Goal: Task Accomplishment & Management: Use online tool/utility

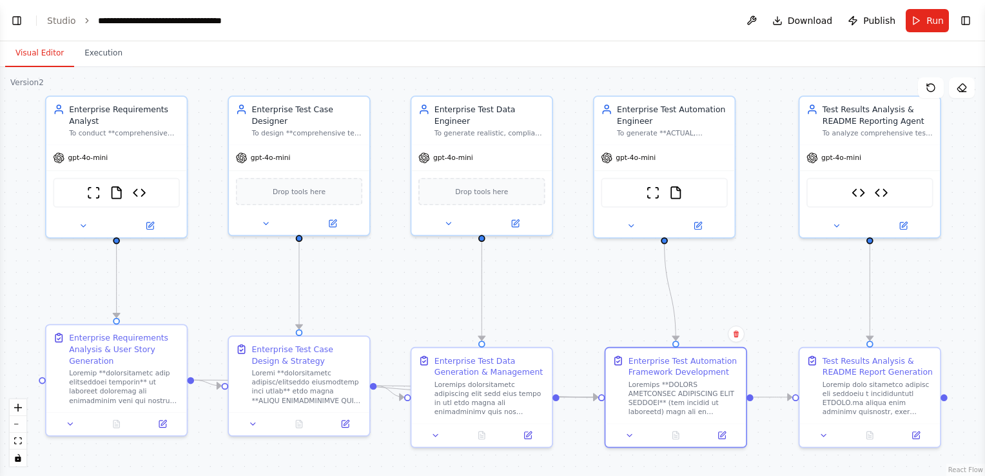
scroll to position [47776, 0]
click at [90, 54] on button "Execution" at bounding box center [103, 53] width 59 height 27
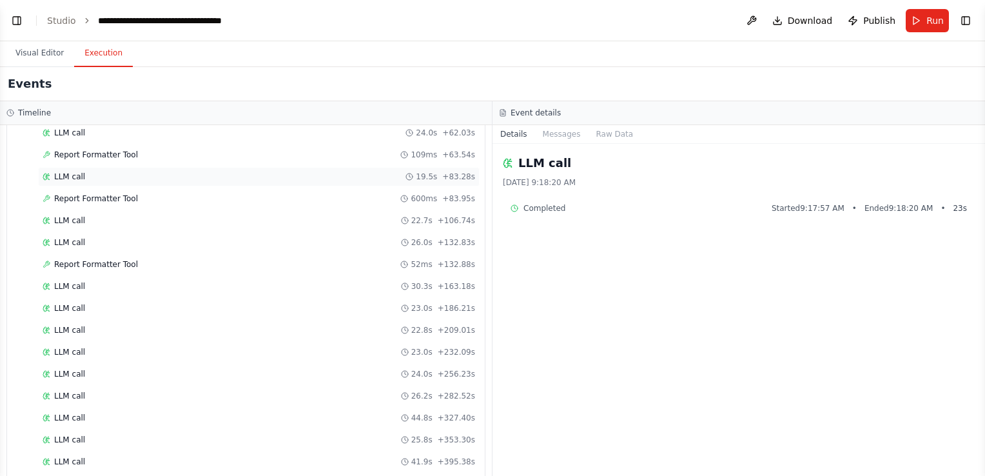
scroll to position [1132, 0]
click at [77, 413] on span "LLM call" at bounding box center [69, 418] width 31 height 10
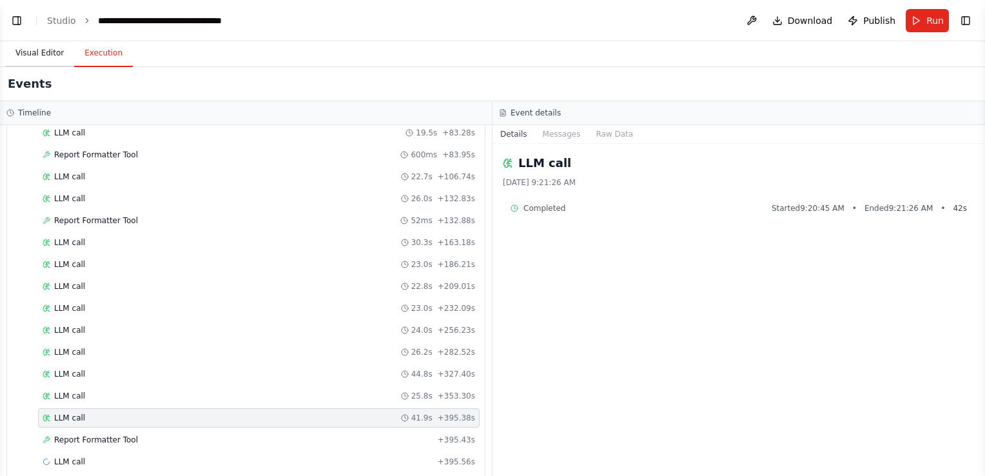
click at [30, 54] on button "Visual Editor" at bounding box center [39, 53] width 69 height 27
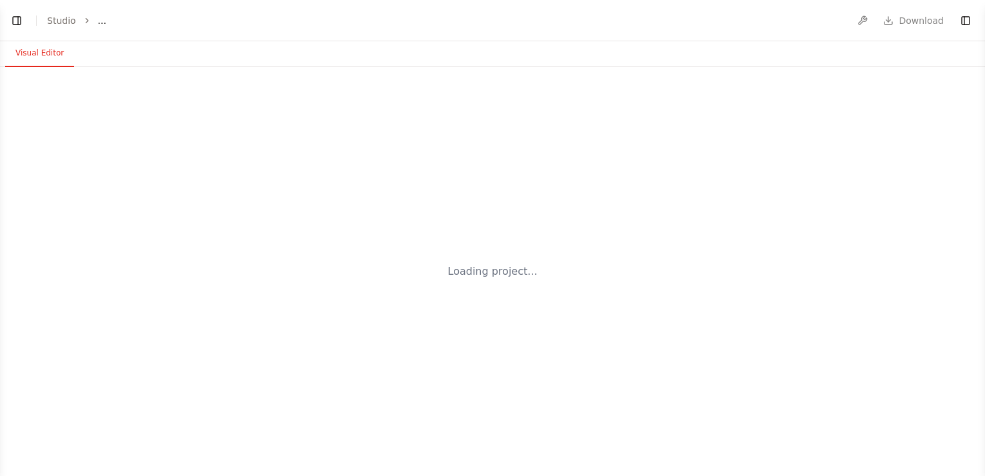
select select "****"
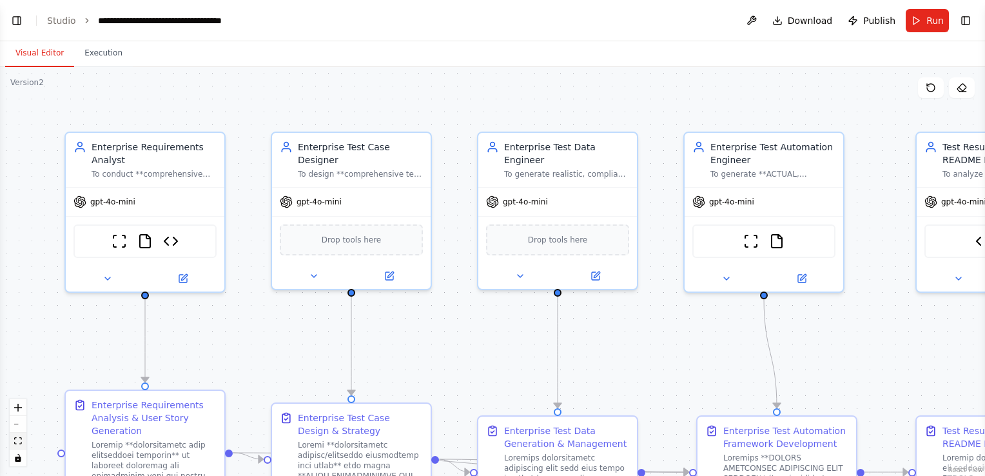
click at [19, 437] on icon "fit view" at bounding box center [18, 440] width 8 height 7
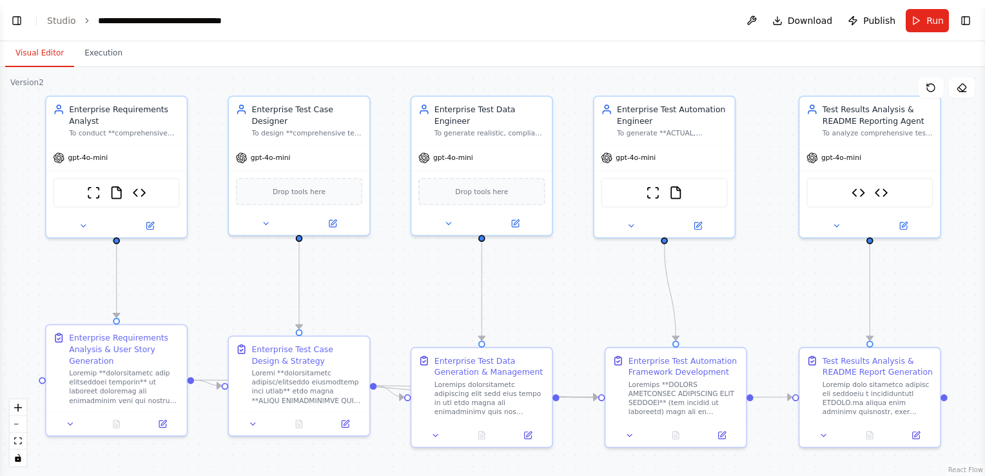
scroll to position [47683, 0]
click at [931, 24] on span "Run" at bounding box center [934, 20] width 17 height 13
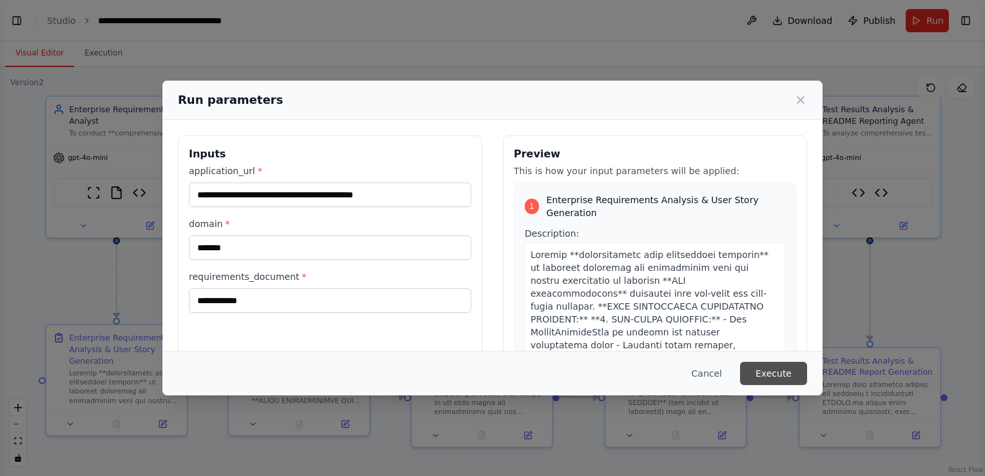
click at [782, 373] on button "Execute" at bounding box center [773, 373] width 67 height 23
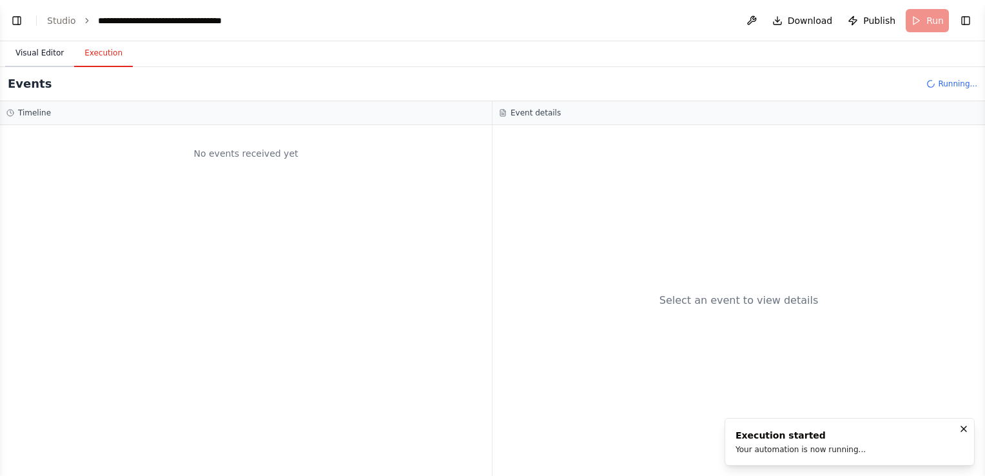
click at [33, 55] on button "Visual Editor" at bounding box center [39, 53] width 69 height 27
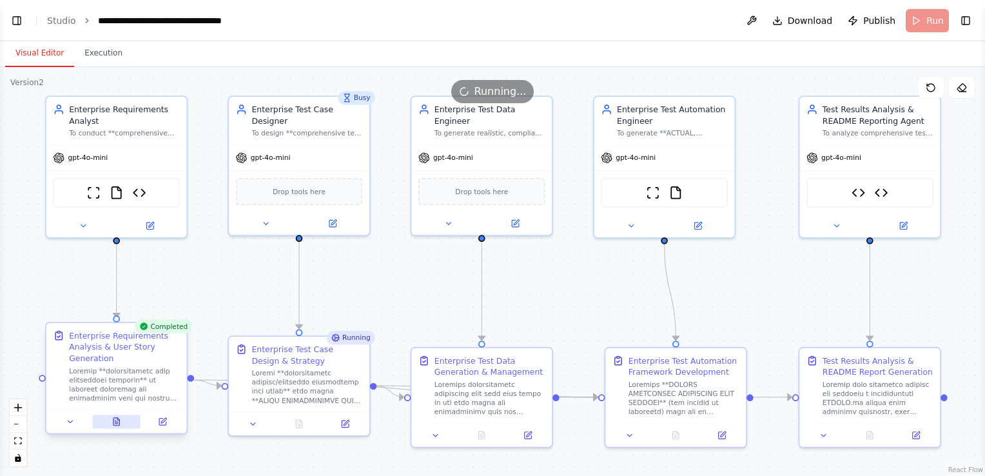
click at [113, 422] on icon at bounding box center [116, 422] width 6 height 8
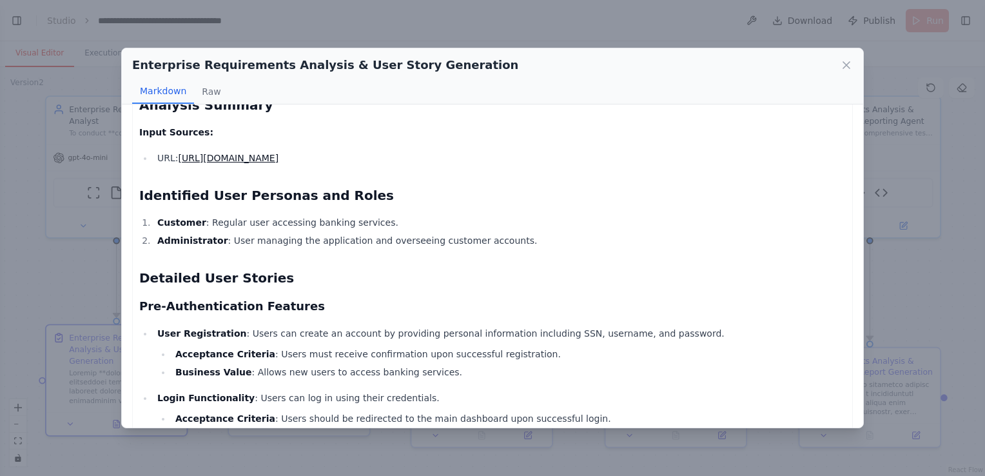
scroll to position [193, 0]
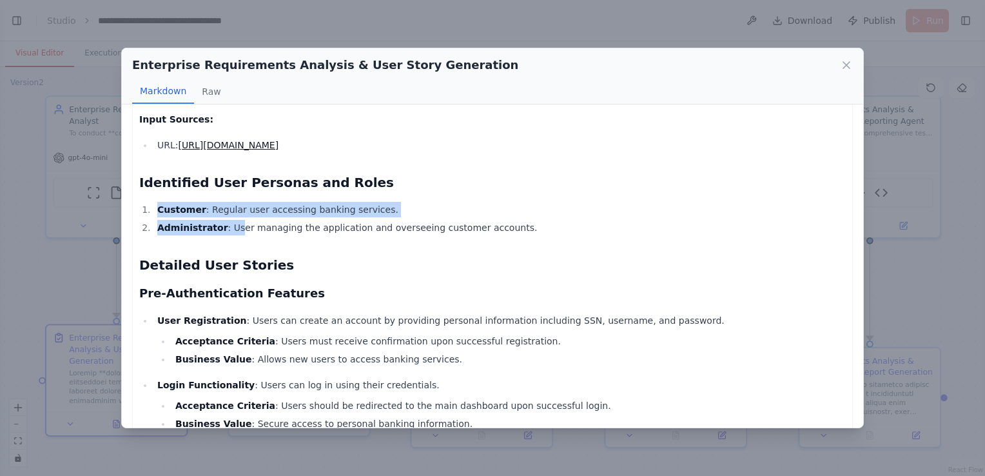
drag, startPoint x: 153, startPoint y: 209, endPoint x: 229, endPoint y: 228, distance: 79.0
click at [229, 228] on ol "Customer : Regular user accessing banking services. Administrator : User managi…" at bounding box center [492, 219] width 706 height 34
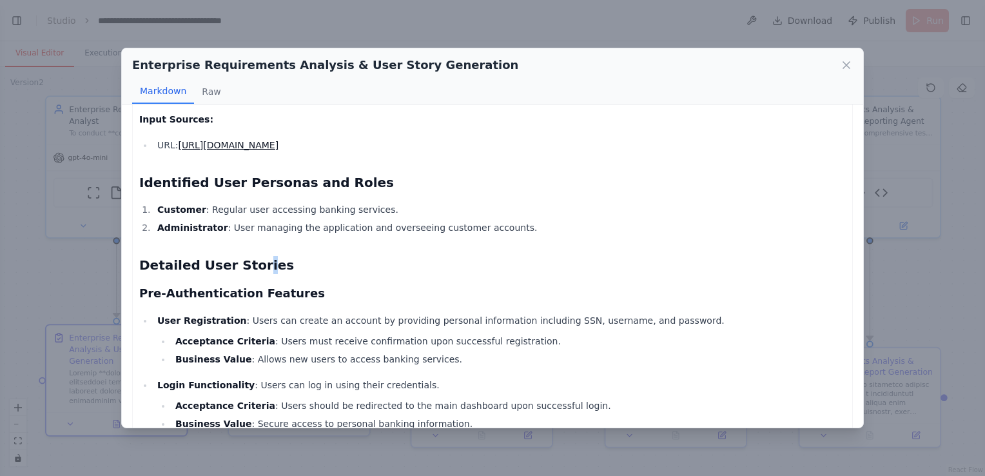
drag, startPoint x: 229, startPoint y: 228, endPoint x: 251, endPoint y: 268, distance: 45.8
click at [251, 268] on h2 "Detailed User Stories" at bounding box center [492, 265] width 706 height 18
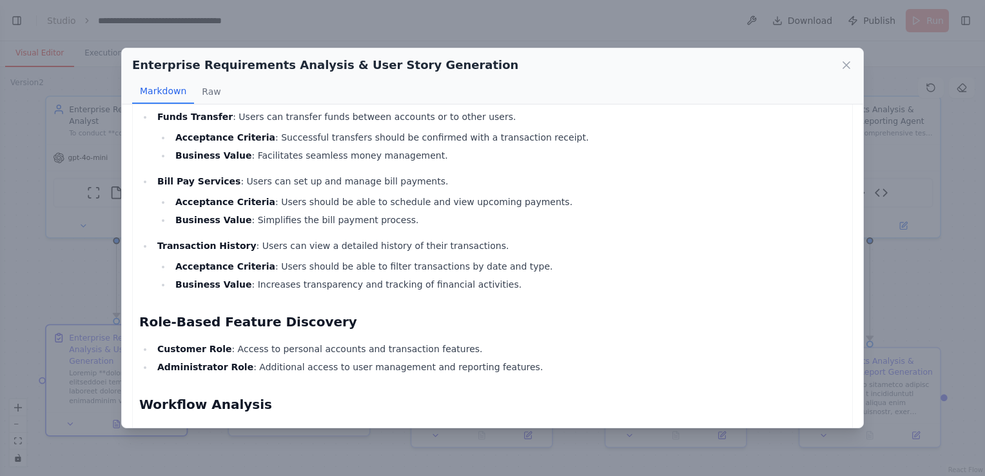
scroll to position [774, 0]
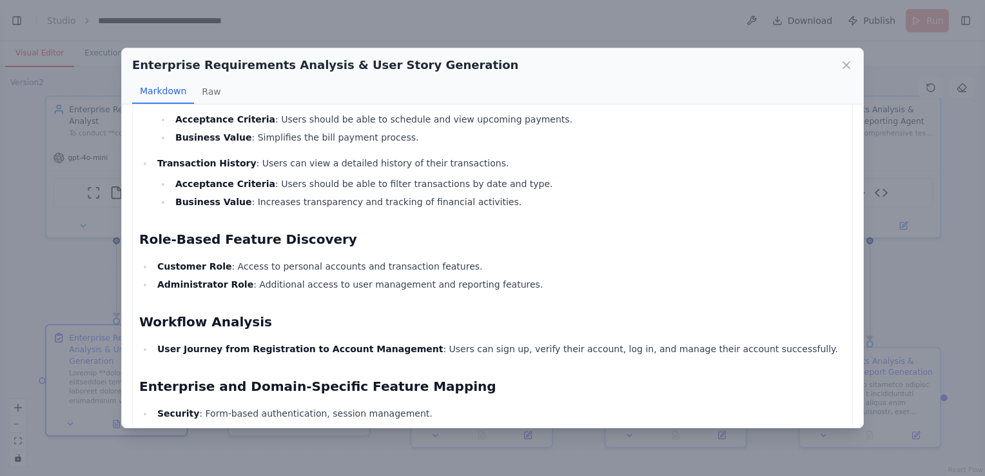
click at [842, 62] on icon at bounding box center [846, 65] width 13 height 13
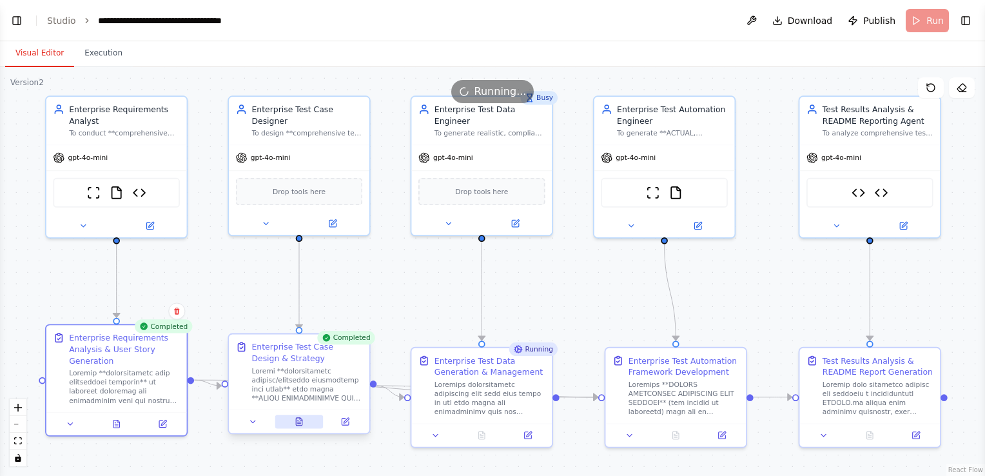
click at [295, 418] on icon at bounding box center [299, 421] width 9 height 9
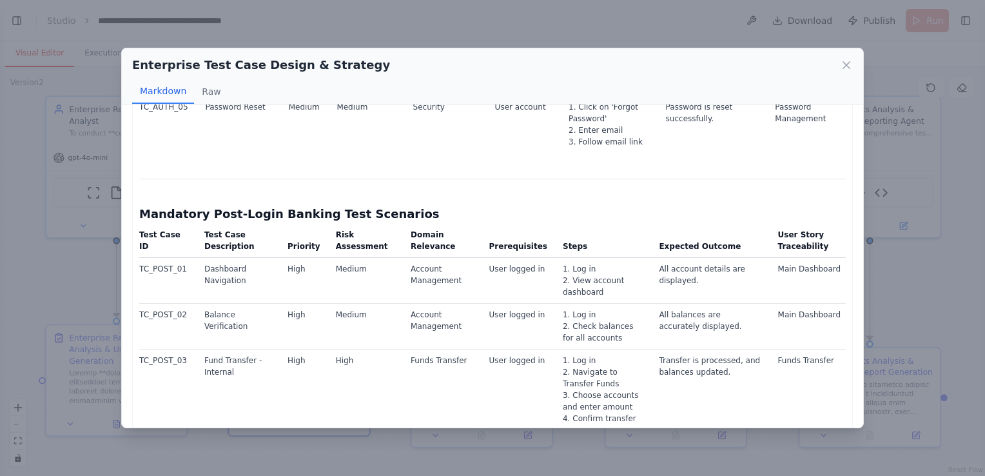
scroll to position [838, 0]
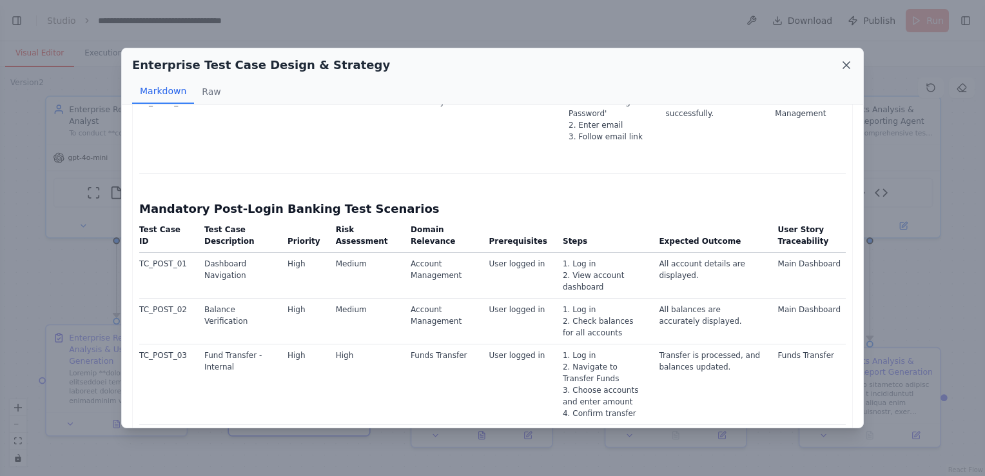
click at [848, 63] on icon at bounding box center [846, 65] width 6 height 6
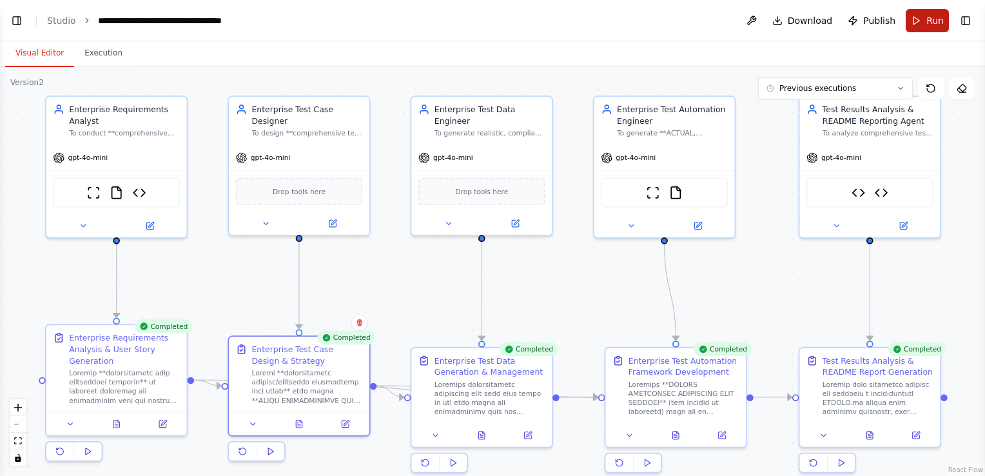
click at [923, 21] on button "Run" at bounding box center [927, 20] width 43 height 23
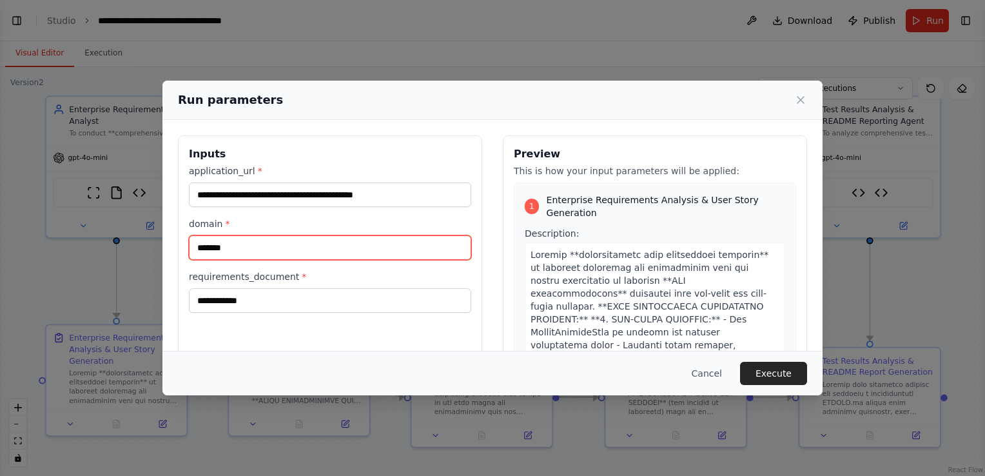
drag, startPoint x: 250, startPoint y: 248, endPoint x: 173, endPoint y: 258, distance: 78.1
click at [173, 258] on div "**********" at bounding box center [492, 288] width 660 height 336
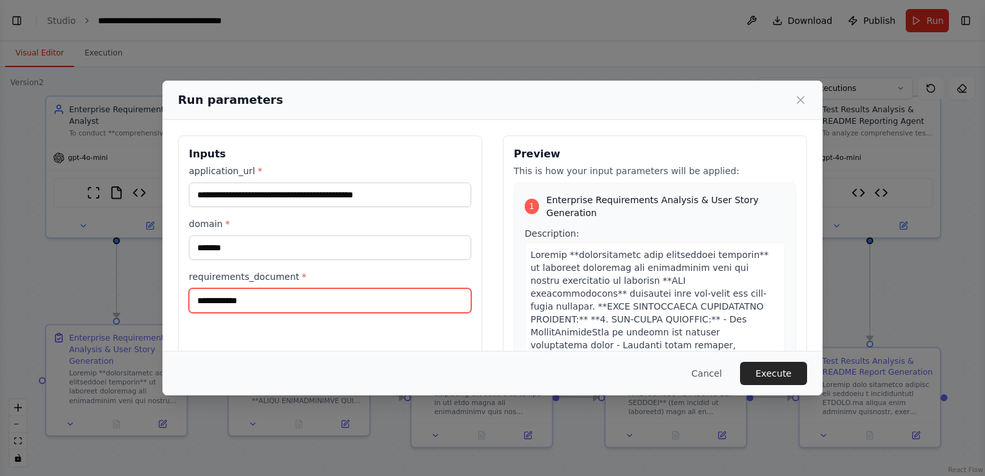
click at [252, 300] on input "**********" at bounding box center [330, 300] width 282 height 24
click at [714, 375] on button "Cancel" at bounding box center [706, 373] width 51 height 23
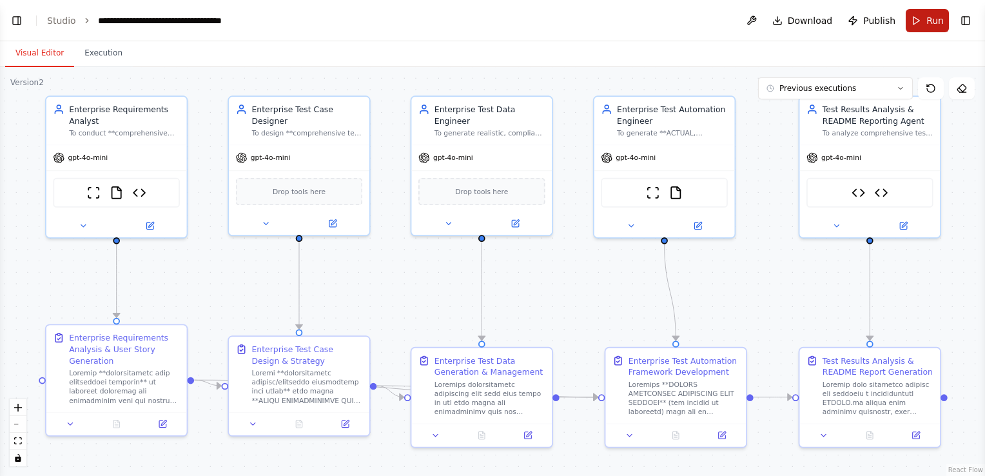
click at [935, 19] on span "Run" at bounding box center [934, 20] width 17 height 13
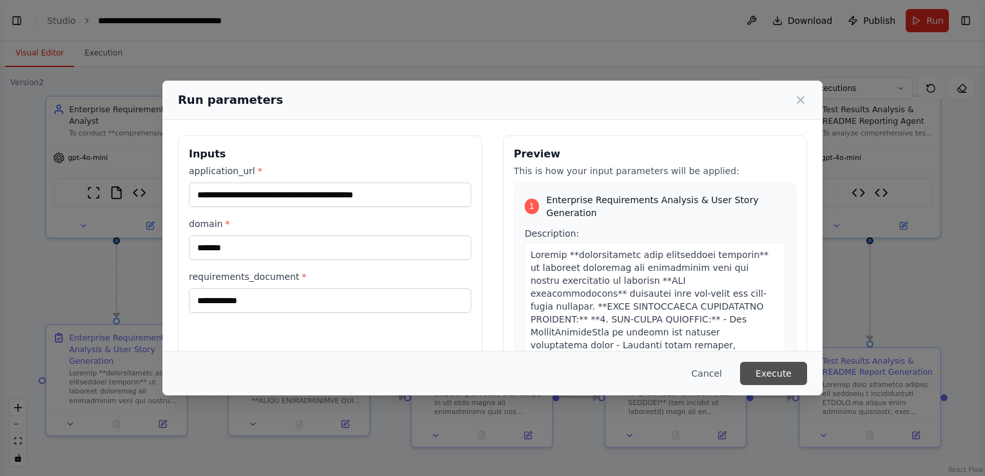
click at [762, 371] on button "Execute" at bounding box center [773, 373] width 67 height 23
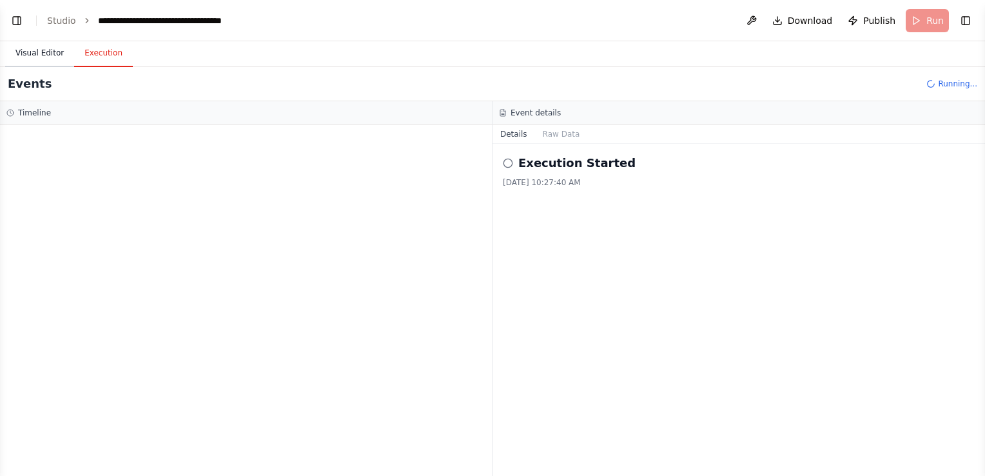
click at [45, 52] on button "Visual Editor" at bounding box center [39, 53] width 69 height 27
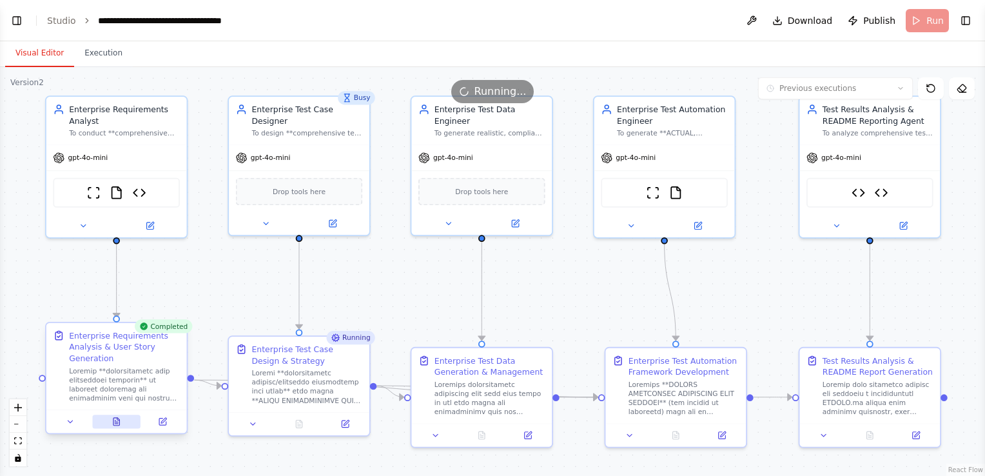
click at [119, 421] on icon at bounding box center [116, 422] width 6 height 8
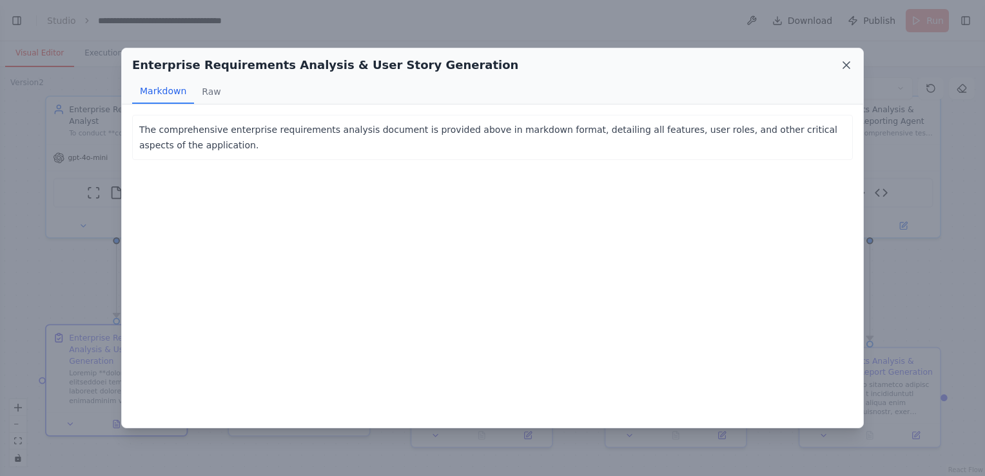
click at [849, 63] on icon at bounding box center [846, 65] width 13 height 13
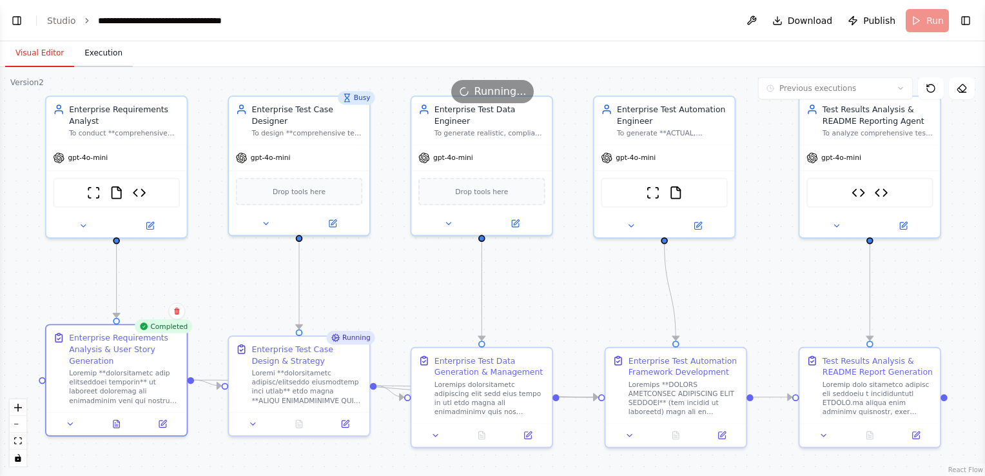
click at [103, 54] on button "Execution" at bounding box center [103, 53] width 59 height 27
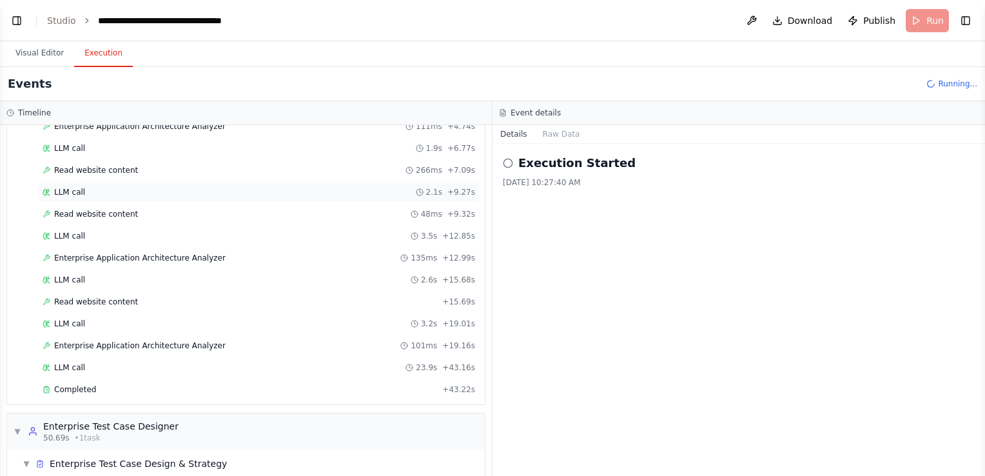
scroll to position [177, 0]
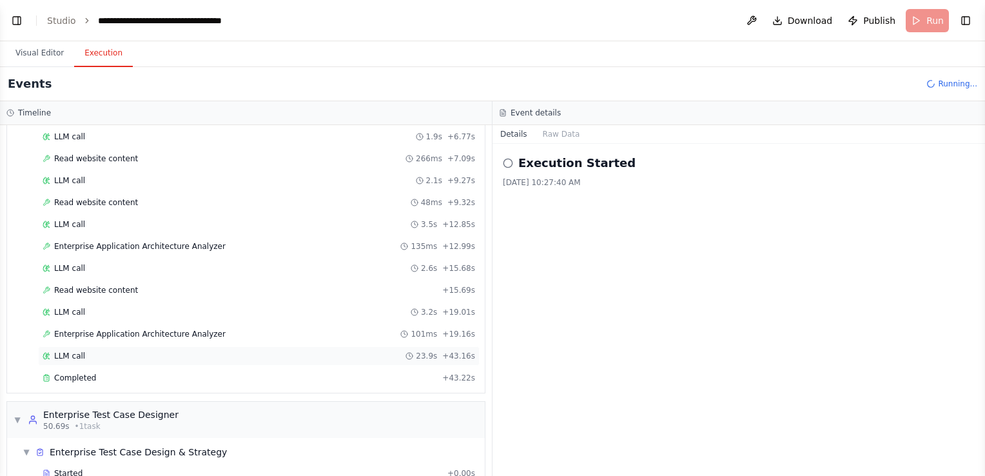
click at [178, 351] on div "LLM call 23.9s + 43.16s" at bounding box center [259, 356] width 433 height 10
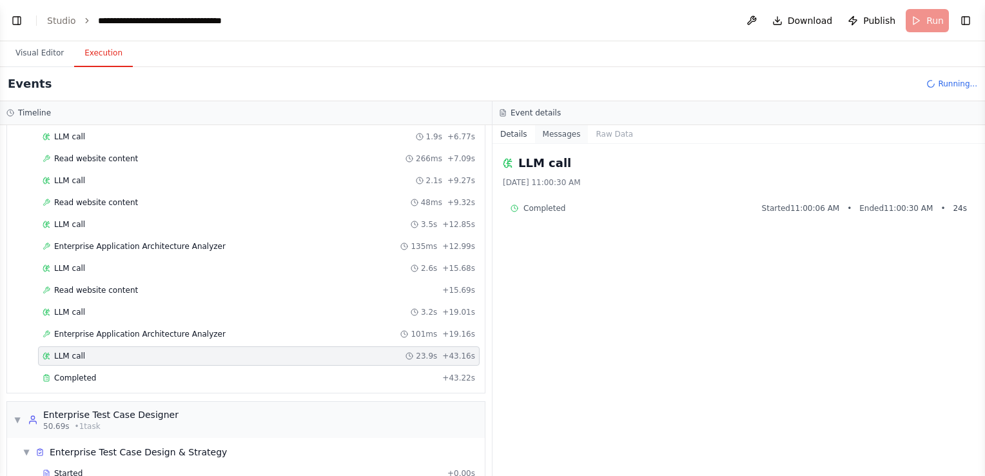
click at [561, 133] on button "Messages" at bounding box center [562, 134] width 54 height 18
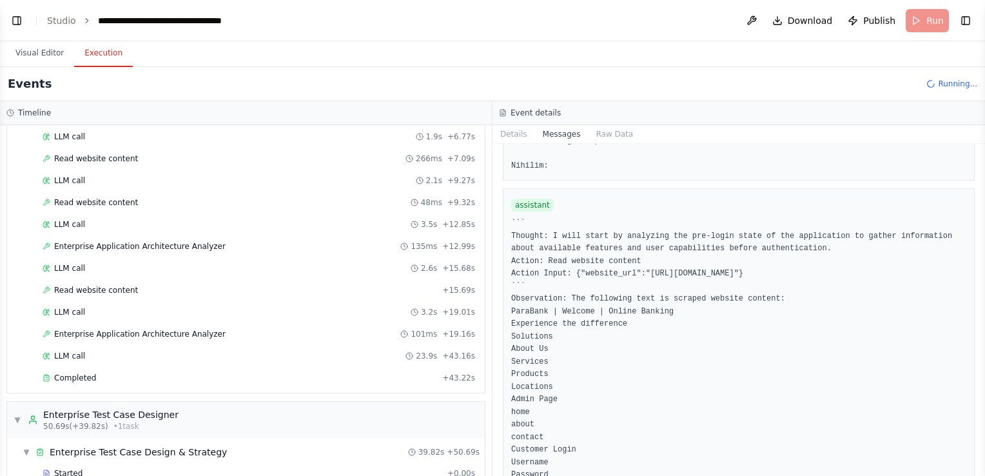
scroll to position [1690, 0]
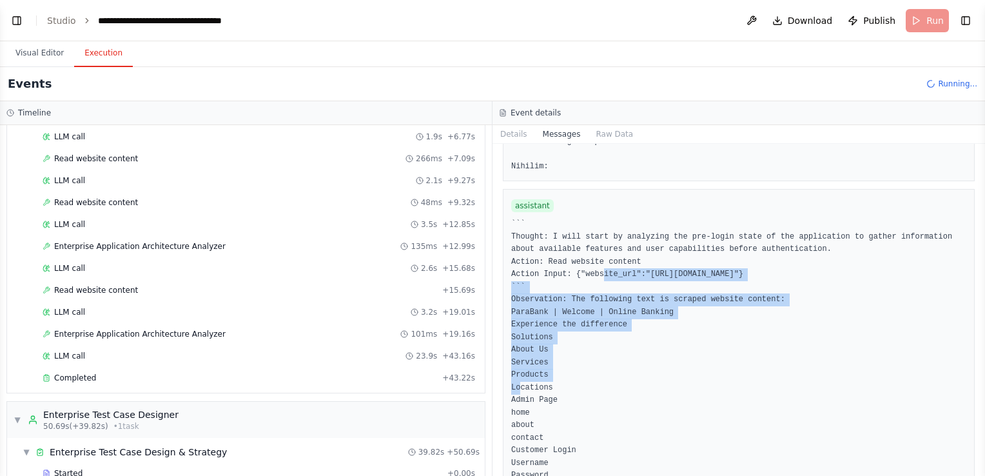
drag, startPoint x: 598, startPoint y: 250, endPoint x: 775, endPoint y: 317, distance: 188.7
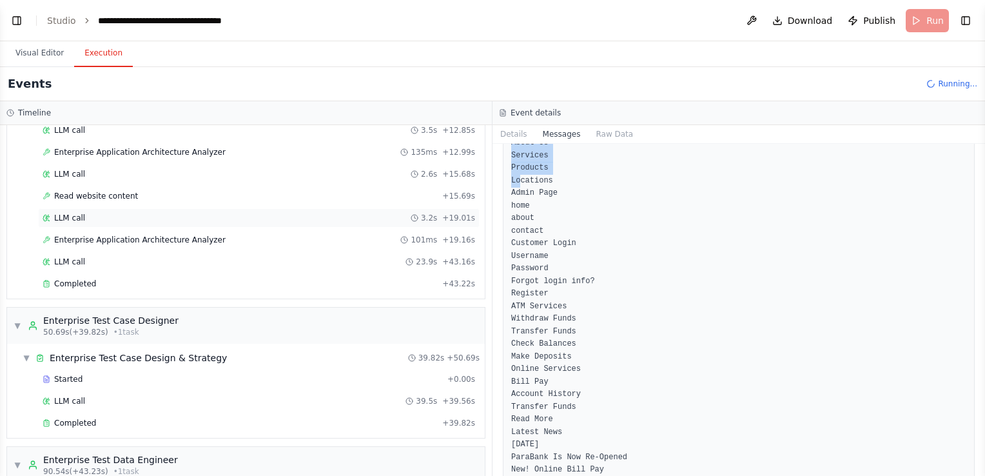
scroll to position [358, 0]
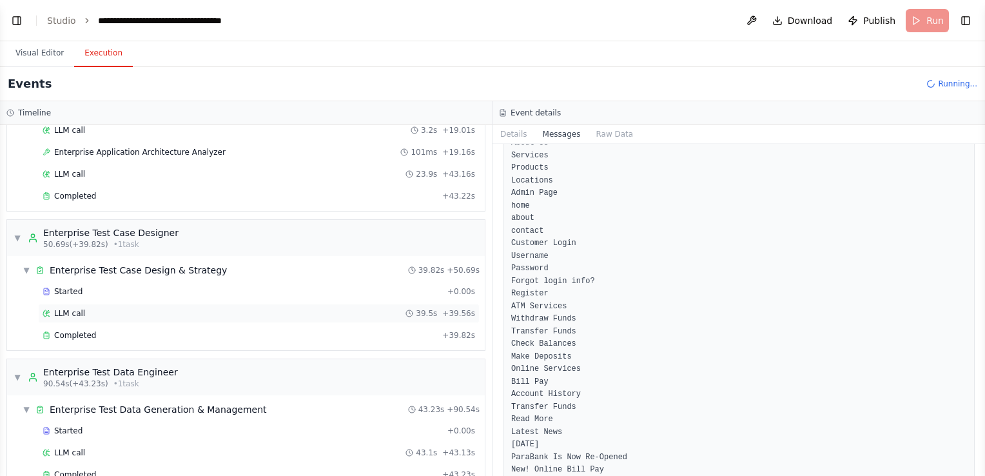
click at [170, 313] on div "LLM call 39.5s + 39.56s" at bounding box center [259, 313] width 442 height 19
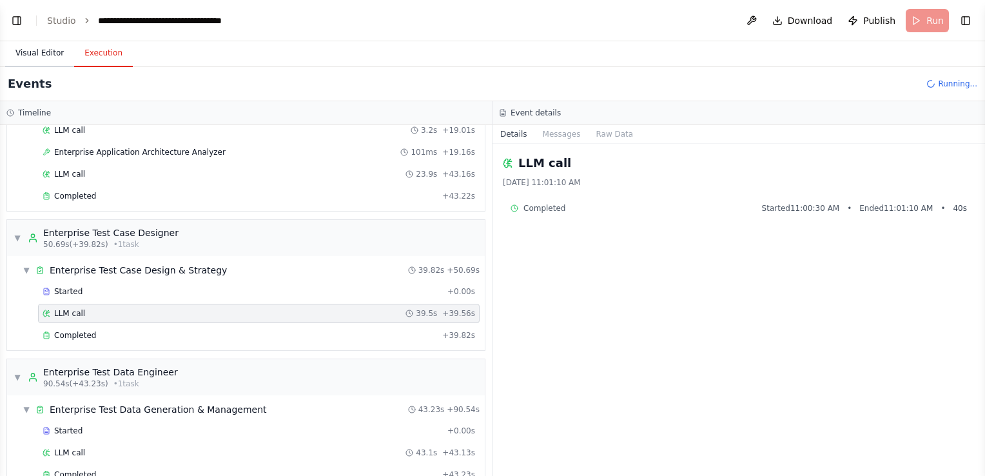
click at [46, 52] on button "Visual Editor" at bounding box center [39, 53] width 69 height 27
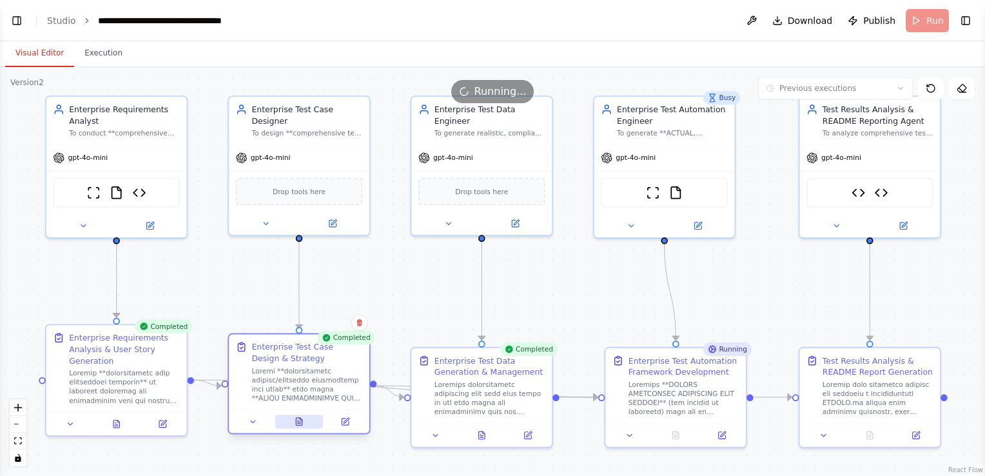
click at [294, 421] on button at bounding box center [299, 421] width 48 height 14
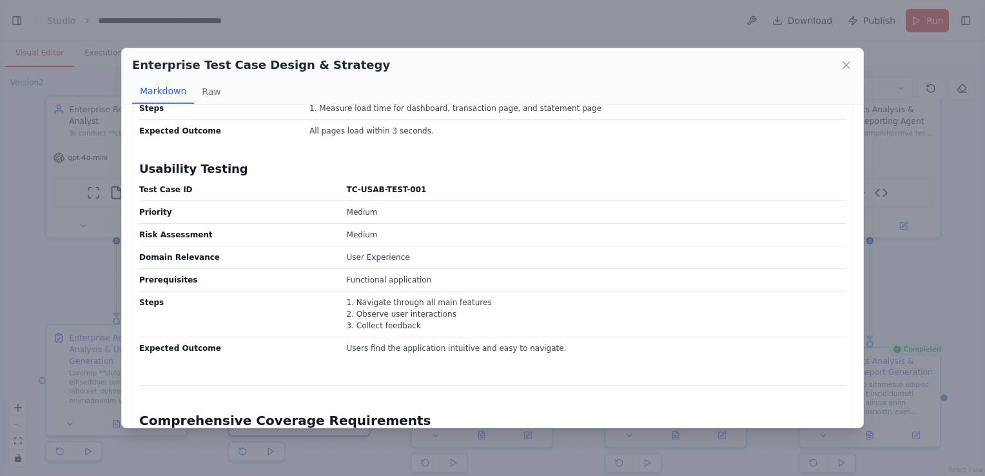
scroll to position [3263, 0]
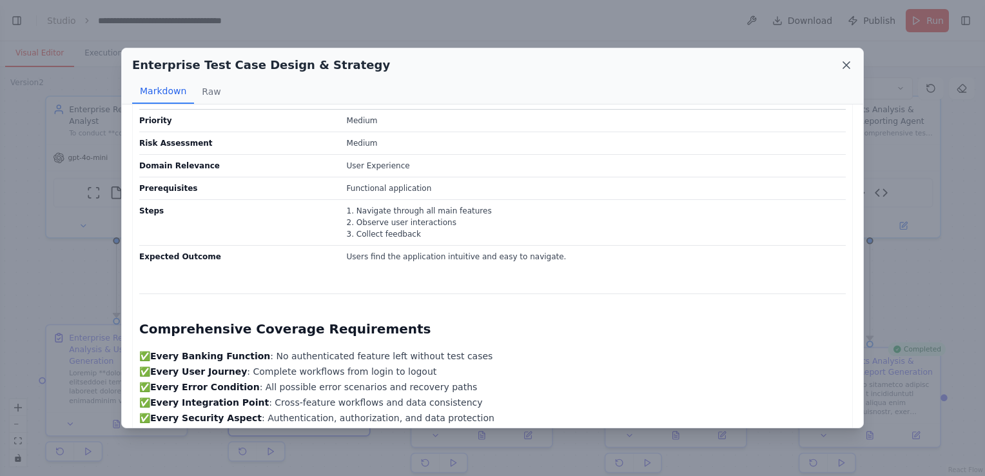
click at [843, 66] on icon at bounding box center [846, 65] width 13 height 13
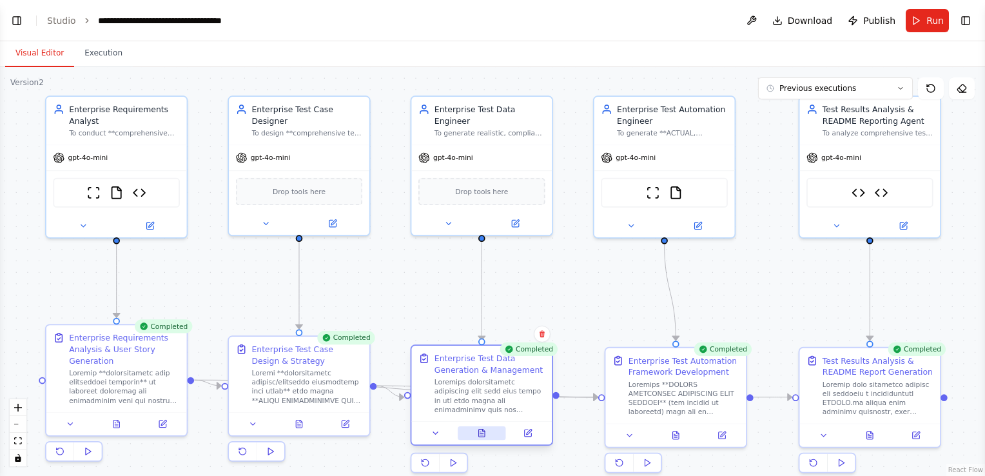
click at [489, 434] on button at bounding box center [482, 433] width 48 height 14
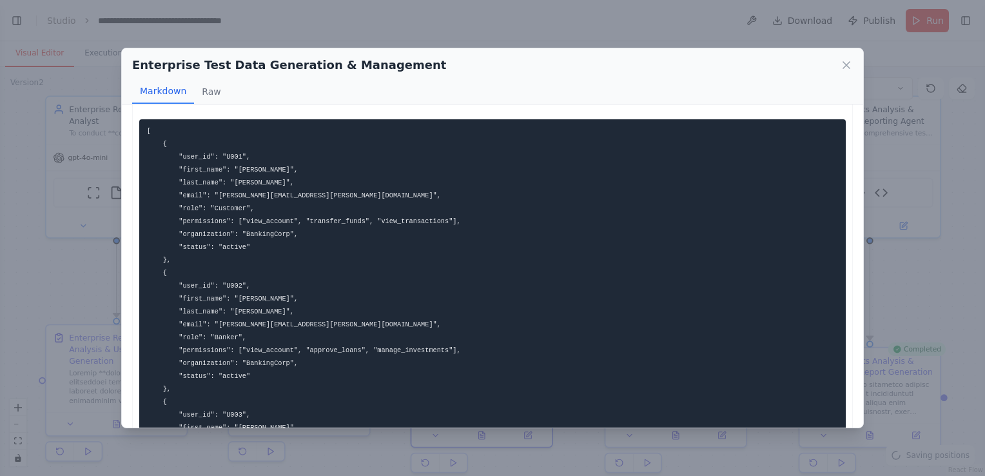
scroll to position [88, 0]
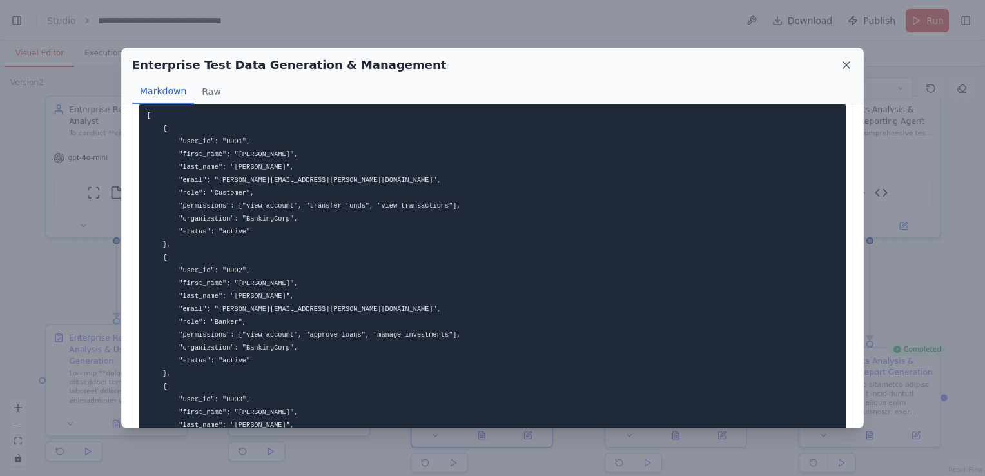
click at [848, 62] on icon at bounding box center [846, 65] width 6 height 6
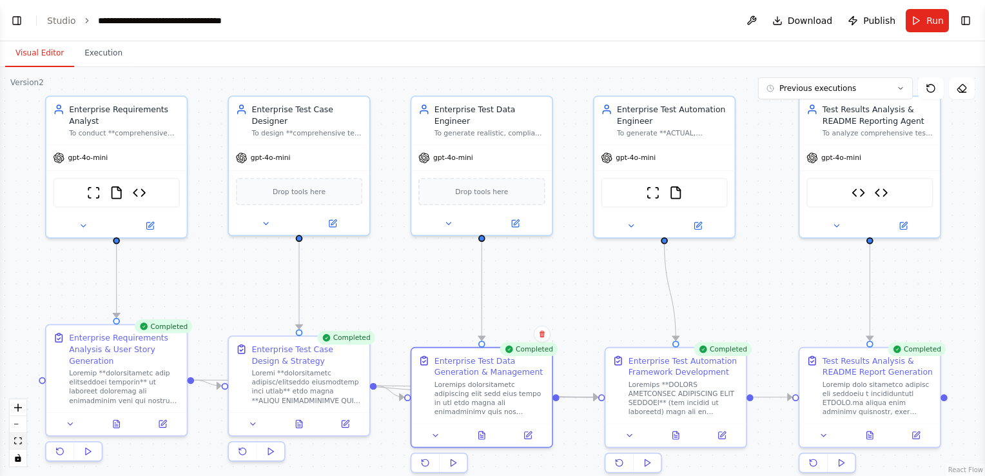
click at [12, 440] on button "fit view" at bounding box center [18, 441] width 17 height 17
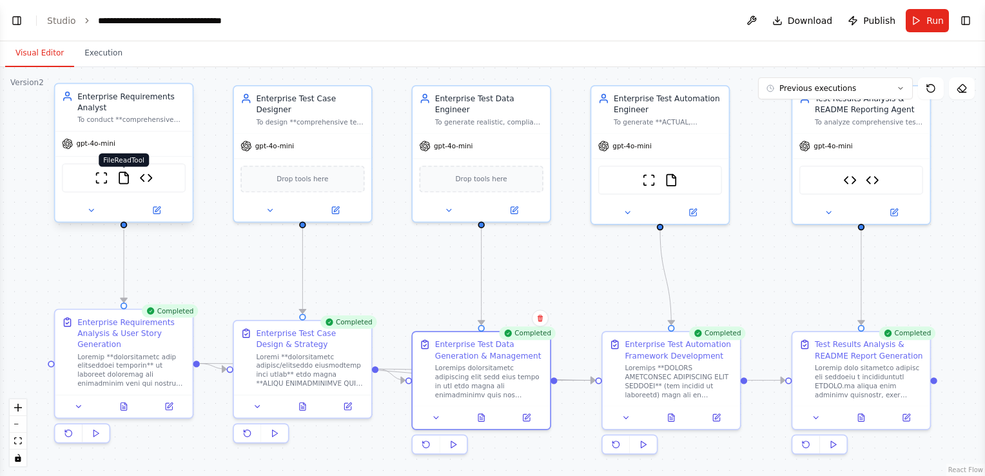
click at [119, 172] on img at bounding box center [124, 178] width 14 height 14
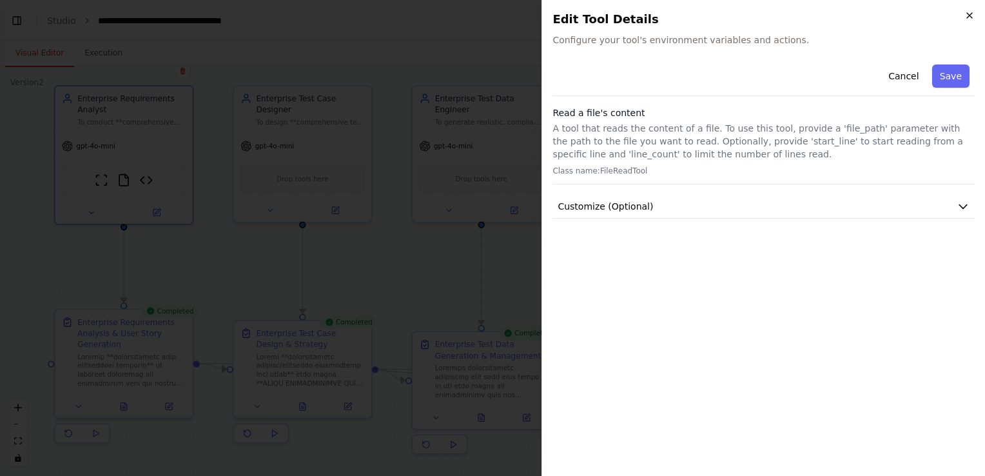
click at [967, 15] on icon "button" at bounding box center [969, 15] width 10 height 10
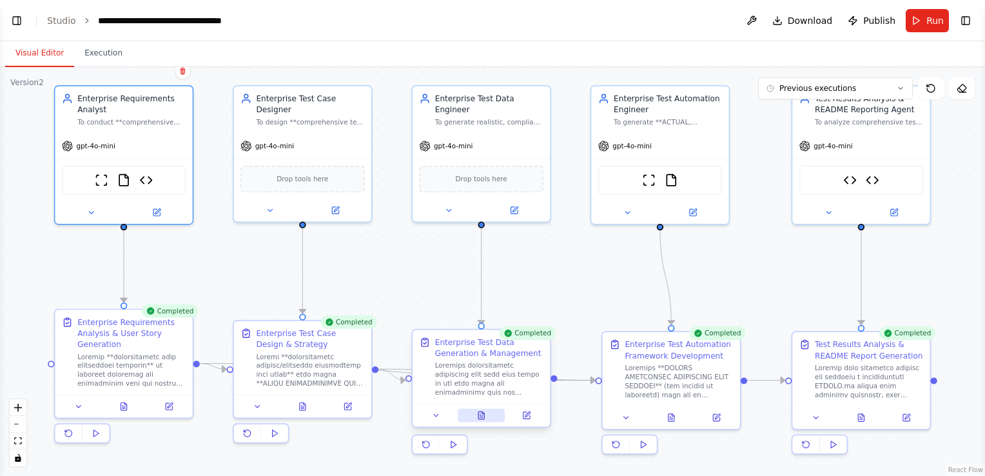
click at [485, 411] on icon at bounding box center [481, 415] width 9 height 9
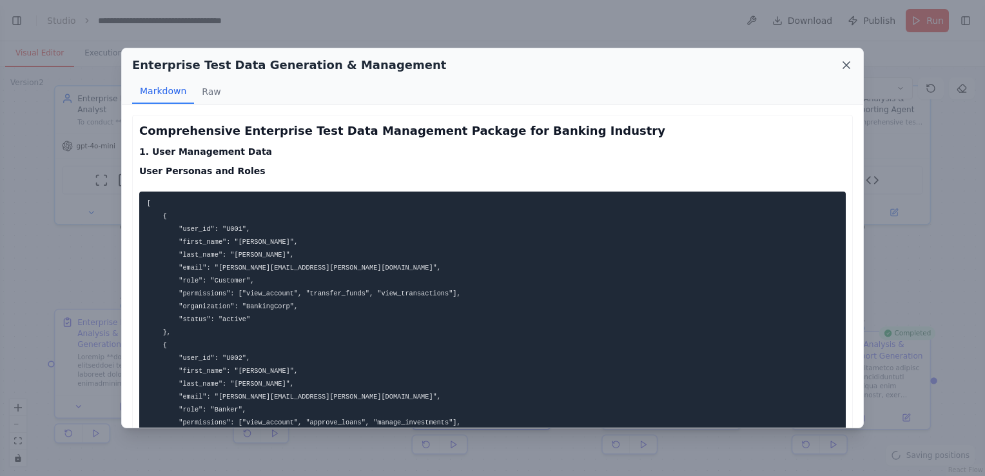
click at [842, 63] on icon at bounding box center [846, 65] width 13 height 13
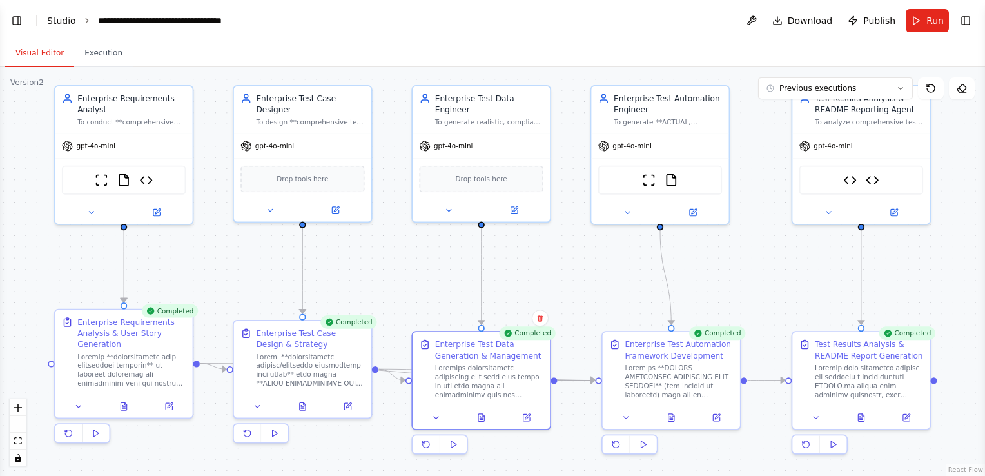
click at [65, 17] on link "Studio" at bounding box center [61, 20] width 29 height 10
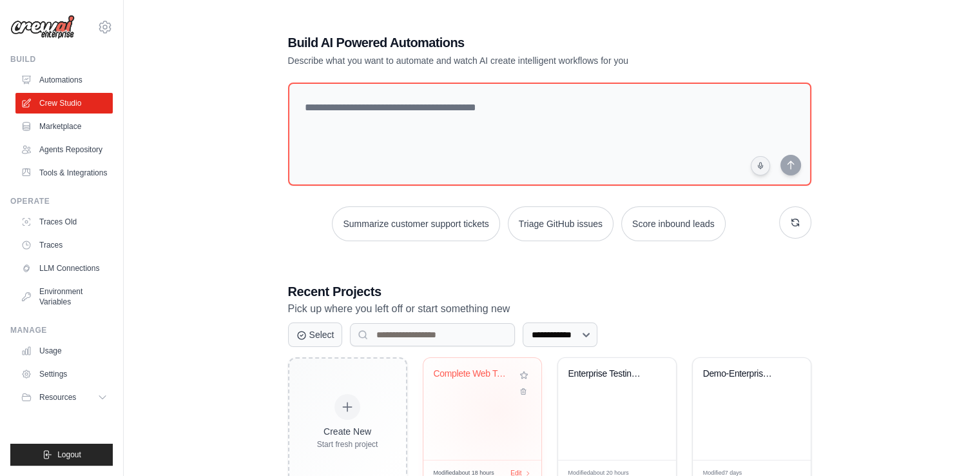
click at [498, 411] on div "Complete Web Test Automation with E..." at bounding box center [483, 409] width 118 height 102
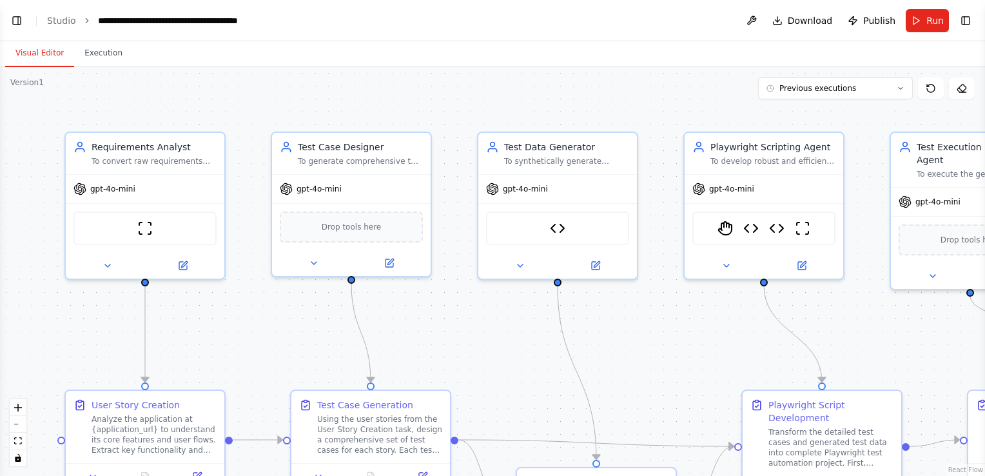
scroll to position [10639, 0]
click at [933, 24] on span "Run" at bounding box center [934, 20] width 17 height 13
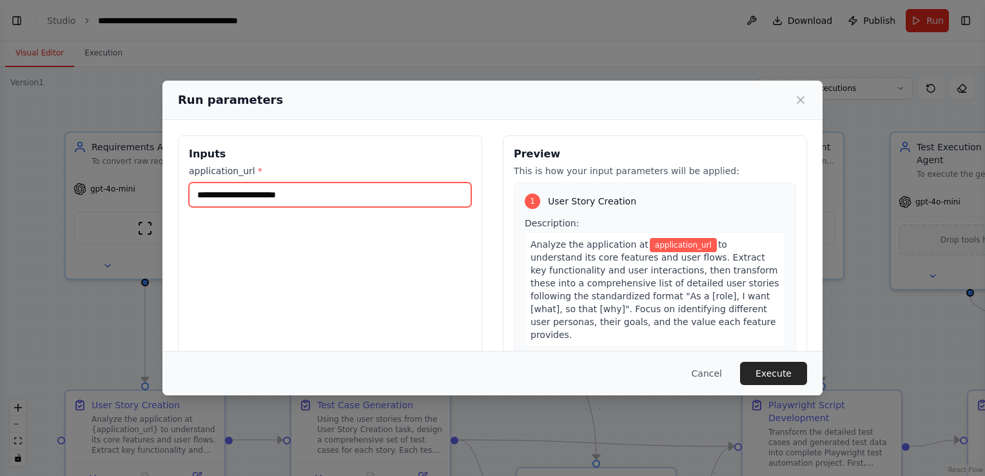
click at [320, 197] on input "application_url *" at bounding box center [330, 194] width 282 height 24
type input "**********"
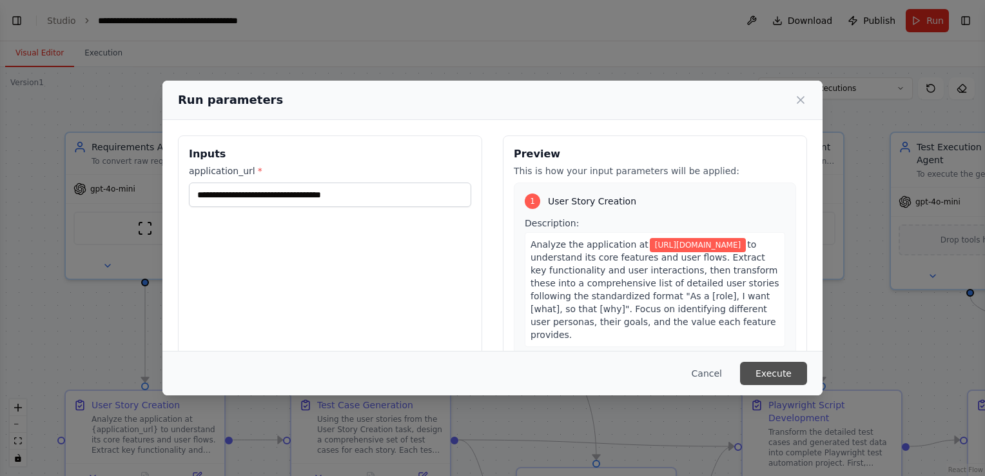
click at [792, 375] on button "Execute" at bounding box center [773, 373] width 67 height 23
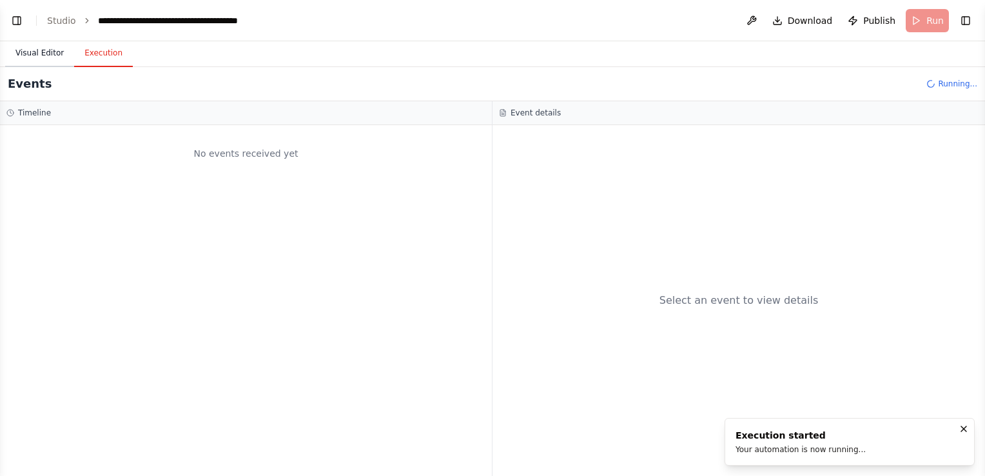
click at [39, 53] on button "Visual Editor" at bounding box center [39, 53] width 69 height 27
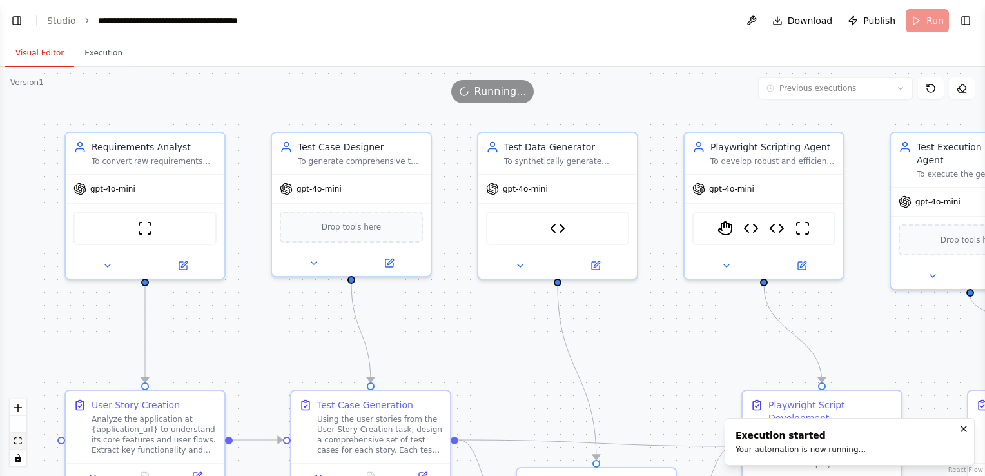
click at [23, 439] on button "fit view" at bounding box center [18, 441] width 17 height 17
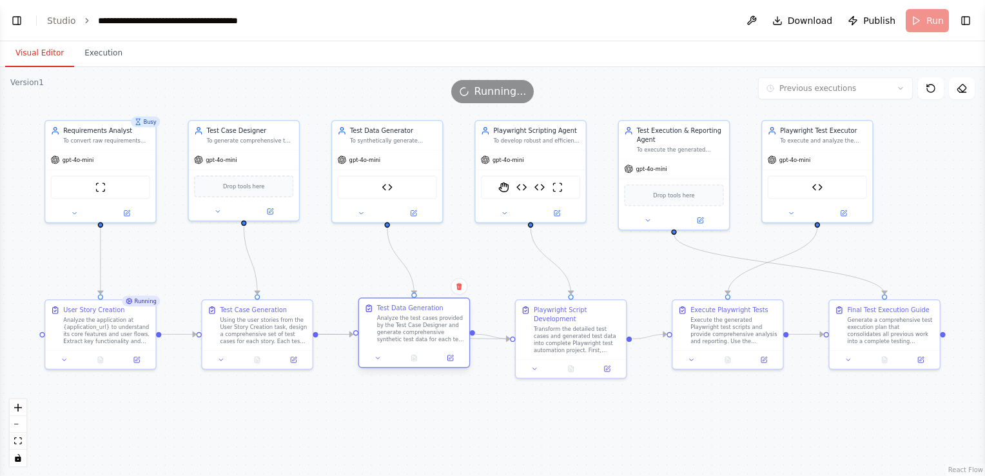
drag, startPoint x: 438, startPoint y: 391, endPoint x: 435, endPoint y: 334, distance: 57.5
click at [435, 334] on div "Analyze the test cases provided by the Test Case Designer and generate comprehe…" at bounding box center [420, 329] width 87 height 28
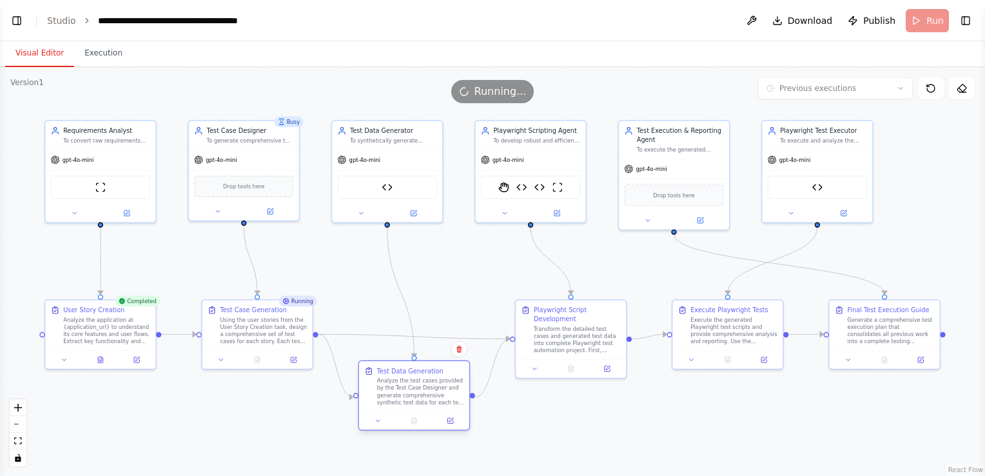
drag, startPoint x: 404, startPoint y: 330, endPoint x: 401, endPoint y: 391, distance: 60.6
click at [401, 391] on div "Analyze the test cases provided by the Test Case Designer and generate comprehe…" at bounding box center [420, 391] width 87 height 28
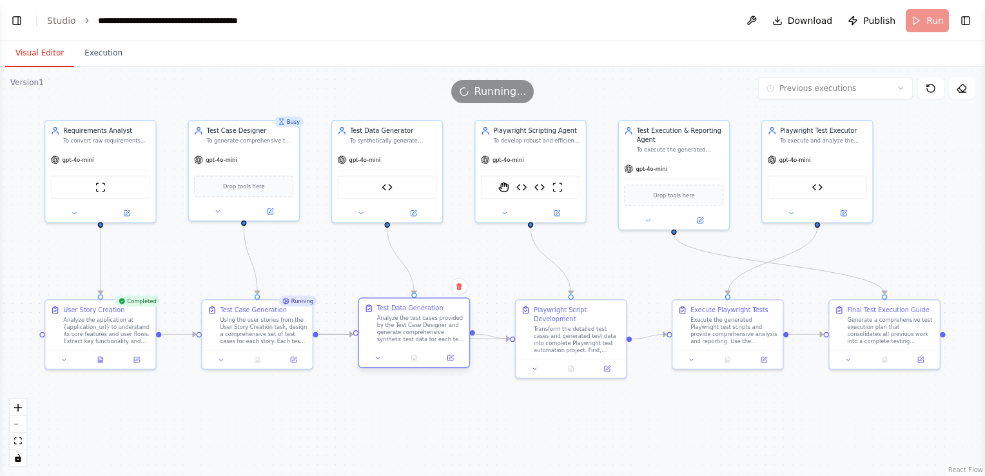
drag, startPoint x: 443, startPoint y: 378, endPoint x: 443, endPoint y: 317, distance: 61.2
click at [443, 317] on div "Analyze the test cases provided by the Test Case Designer and generate comprehe…" at bounding box center [420, 329] width 87 height 28
click at [101, 356] on icon at bounding box center [100, 358] width 5 height 6
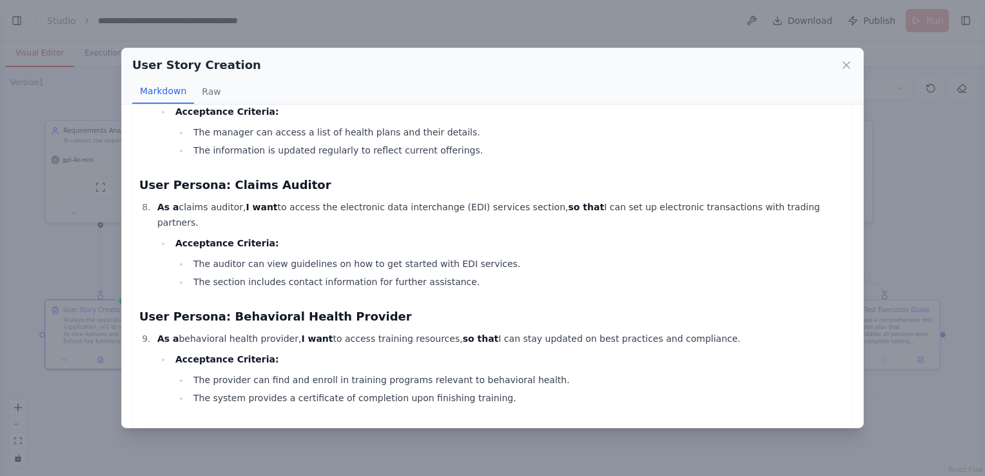
scroll to position [832, 0]
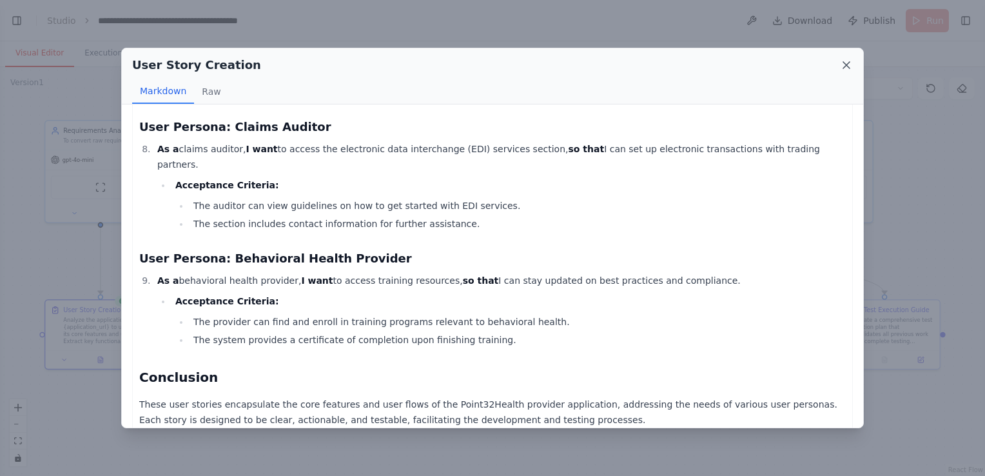
click at [846, 60] on icon at bounding box center [846, 65] width 13 height 13
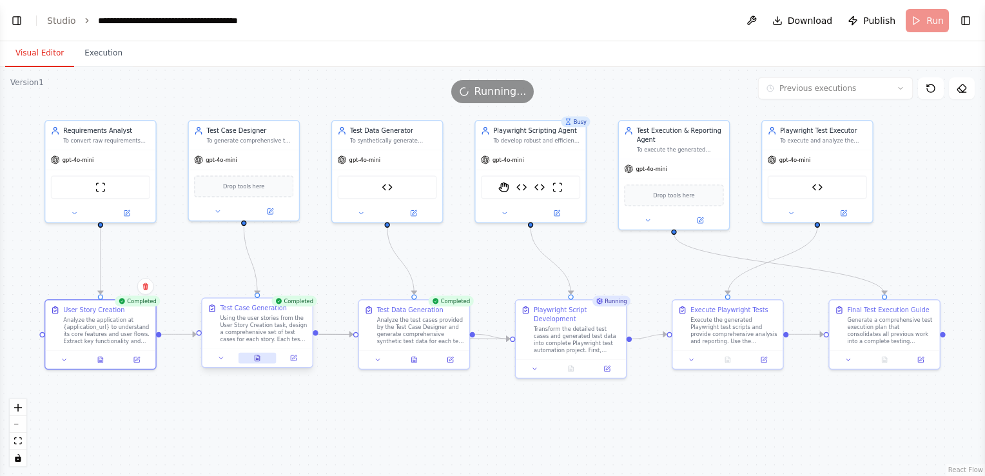
click at [255, 356] on button at bounding box center [258, 358] width 38 height 11
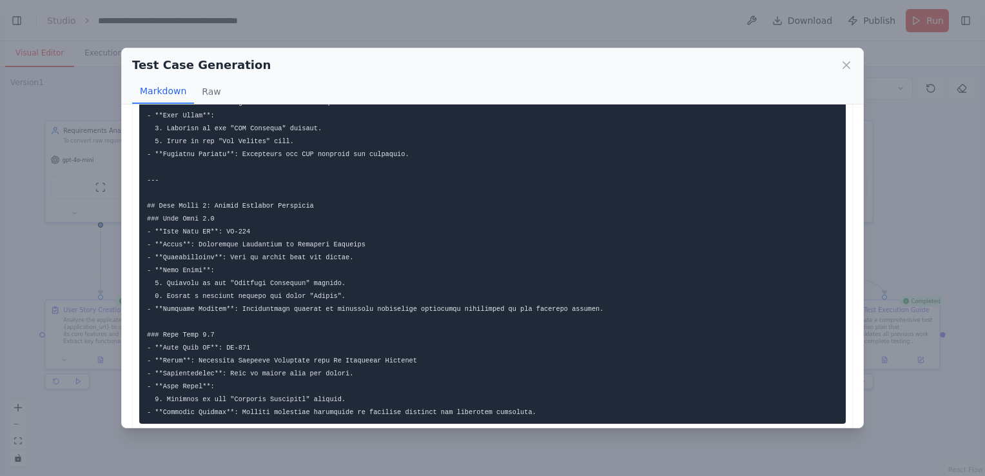
scroll to position [2063, 0]
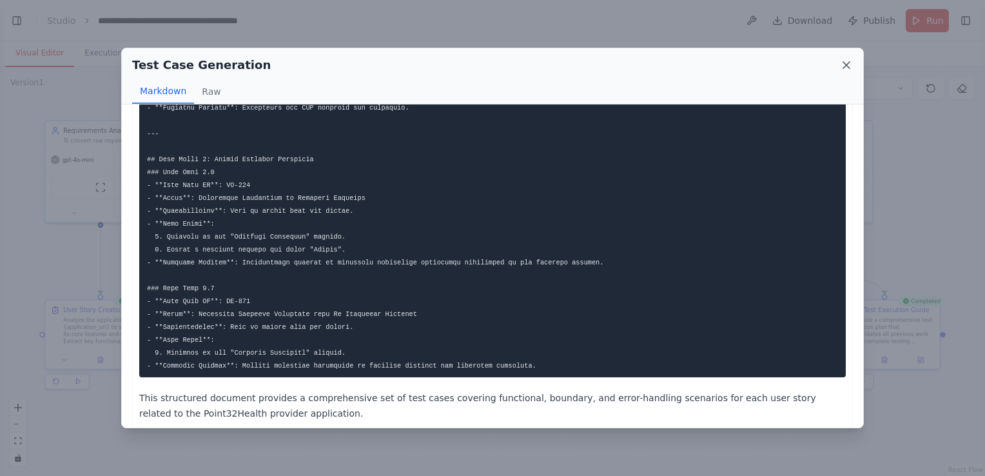
click at [848, 63] on icon at bounding box center [846, 65] width 6 height 6
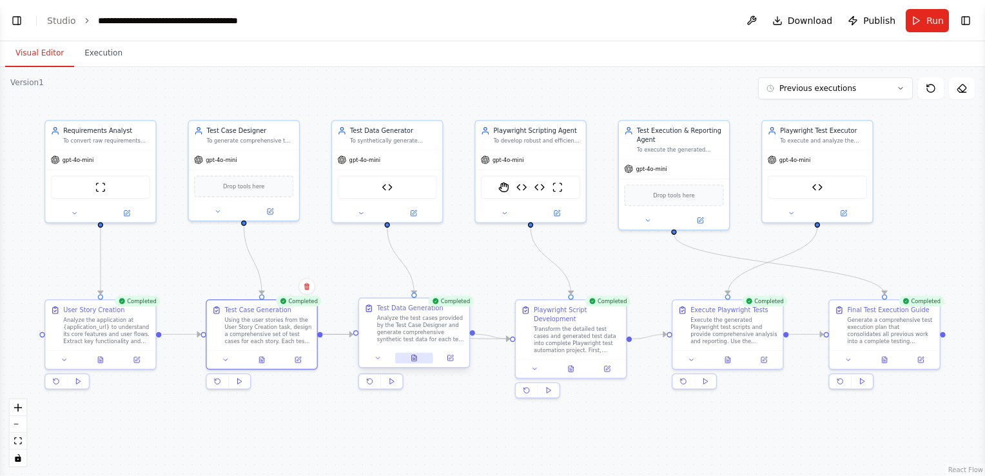
click at [420, 355] on button at bounding box center [414, 358] width 38 height 11
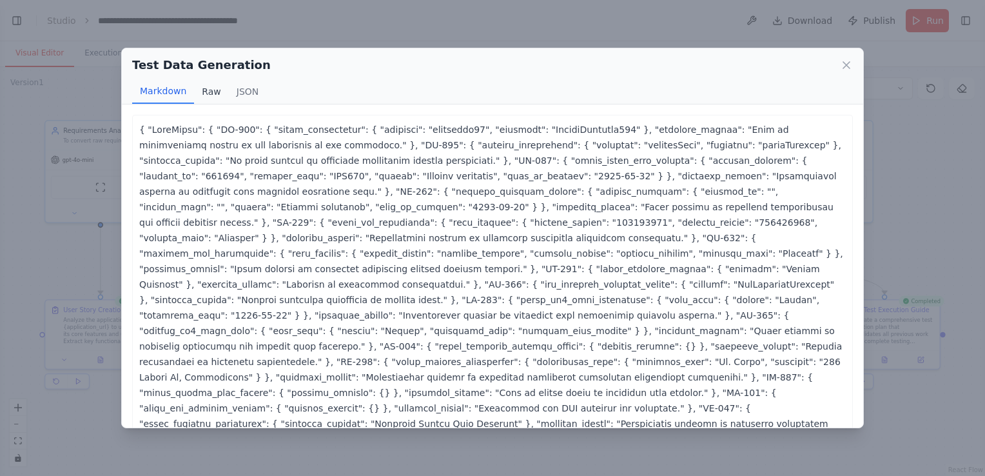
click at [213, 92] on button "Raw" at bounding box center [211, 91] width 34 height 24
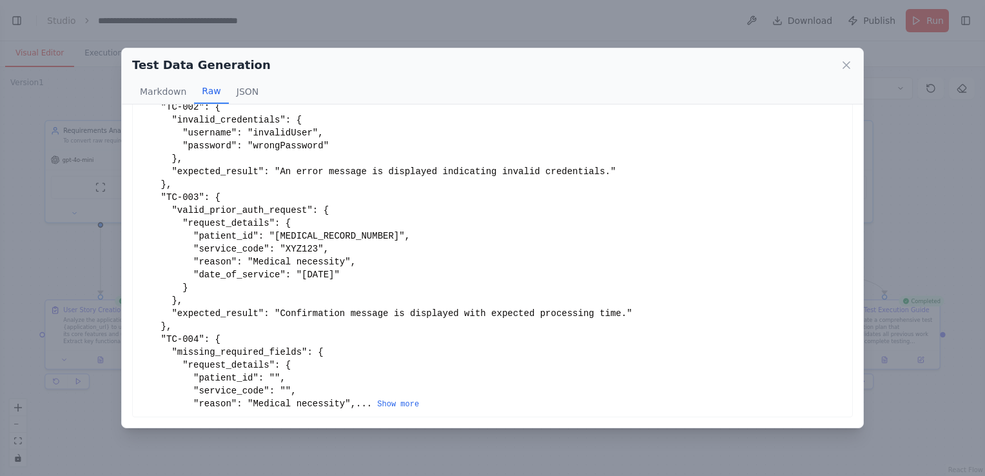
scroll to position [148, 0]
click at [842, 63] on icon at bounding box center [846, 65] width 13 height 13
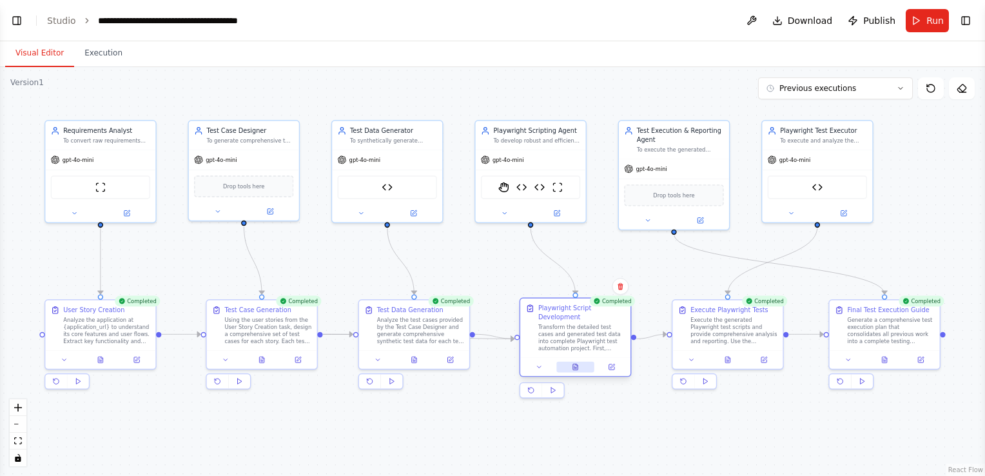
click at [572, 368] on icon at bounding box center [575, 366] width 7 height 7
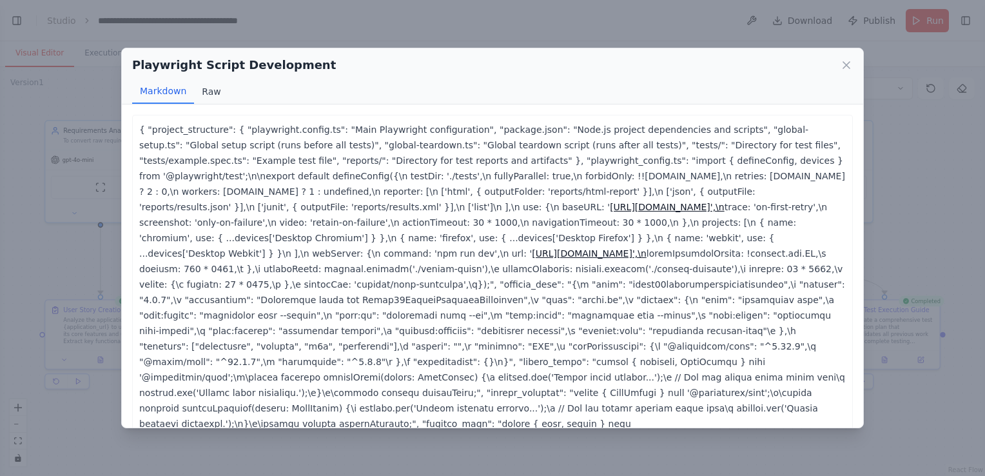
click at [199, 92] on button "Raw" at bounding box center [211, 91] width 34 height 24
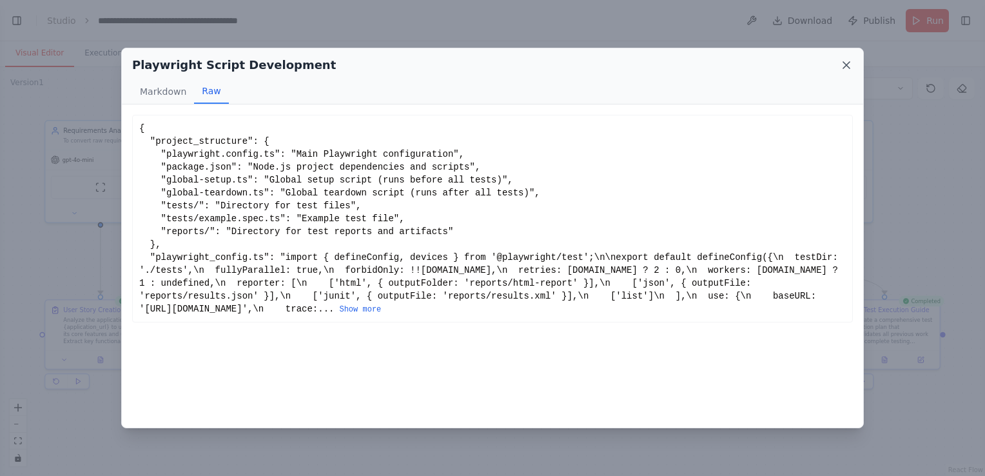
click at [844, 64] on icon at bounding box center [846, 65] width 13 height 13
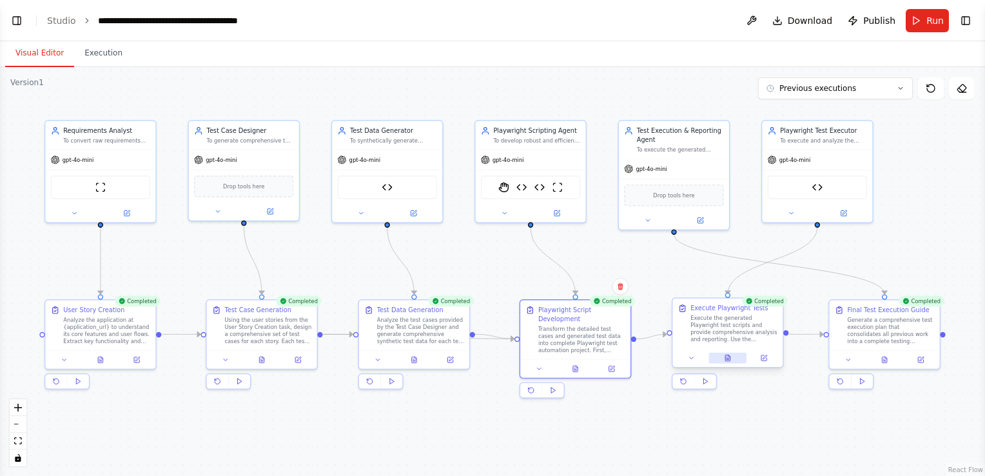
click at [732, 360] on button at bounding box center [727, 358] width 38 height 11
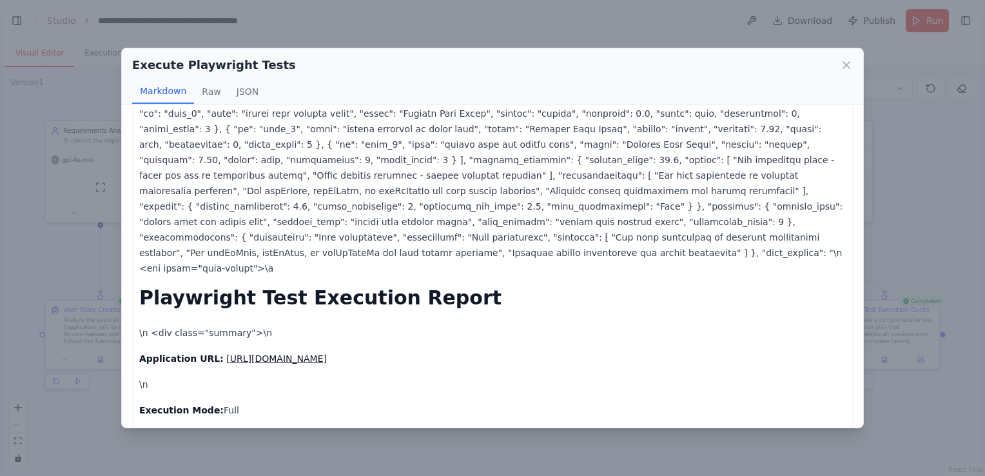
scroll to position [0, 0]
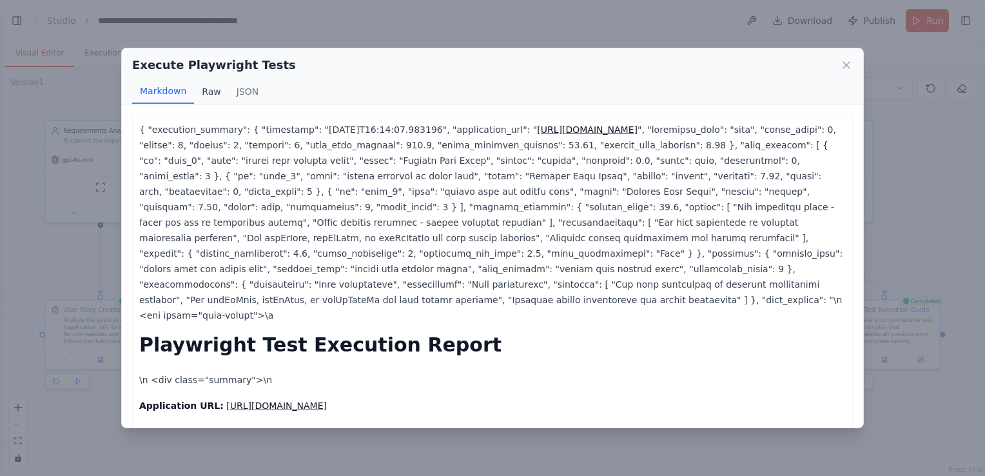
click at [206, 86] on button "Raw" at bounding box center [211, 91] width 34 height 24
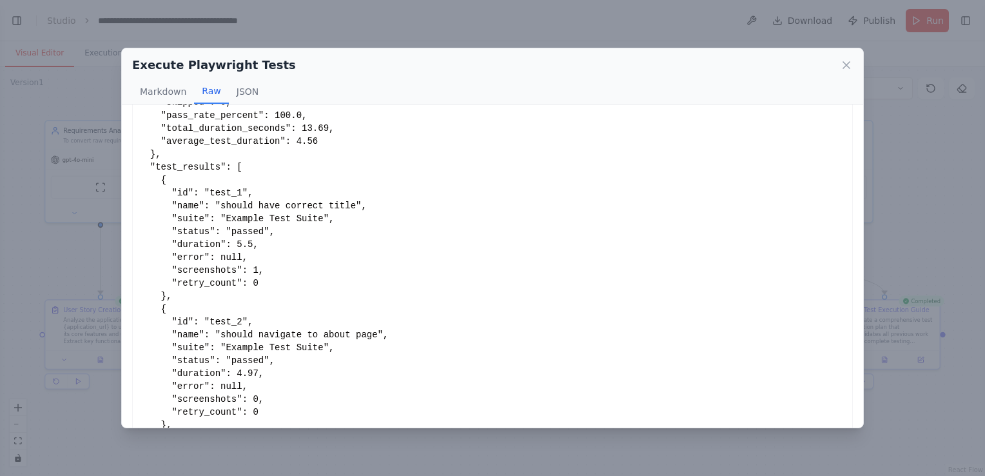
scroll to position [239, 0]
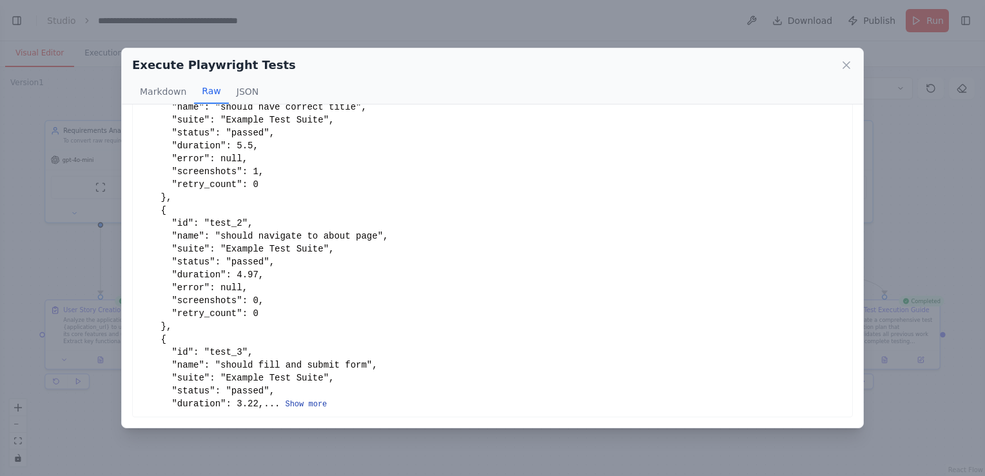
click at [285, 406] on button "Show more" at bounding box center [306, 404] width 42 height 10
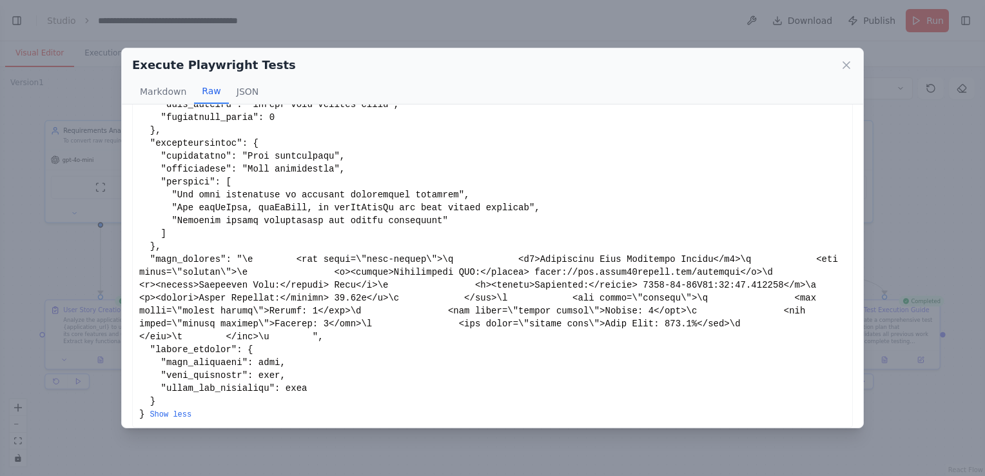
scroll to position [883, 0]
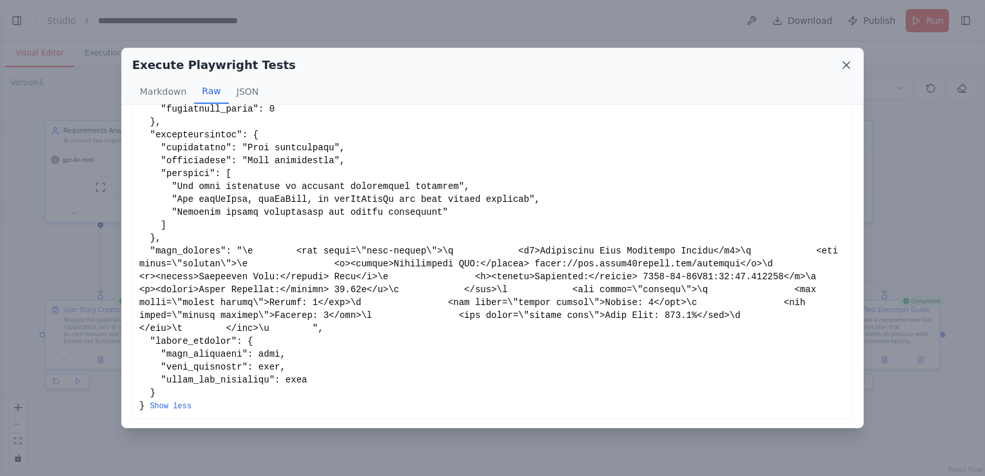
click at [844, 63] on icon at bounding box center [846, 65] width 6 height 6
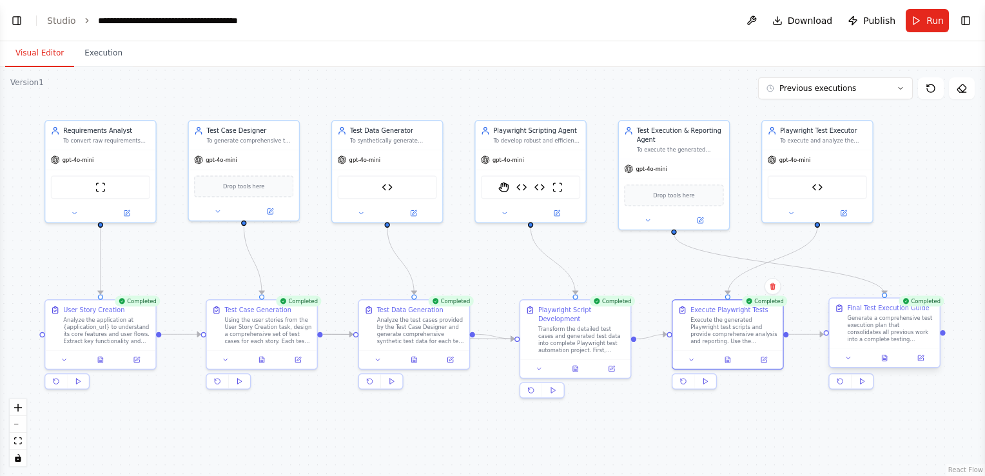
click at [884, 364] on div at bounding box center [885, 358] width 110 height 18
click at [886, 356] on icon at bounding box center [886, 356] width 2 height 2
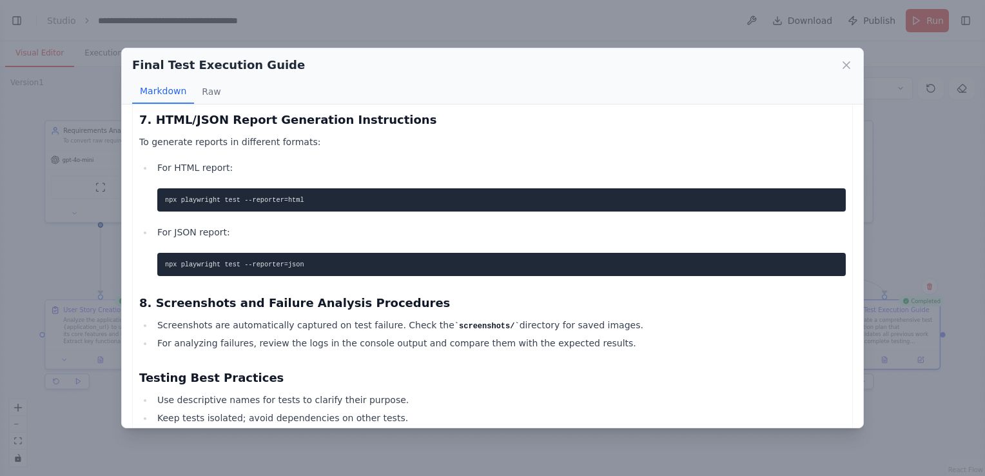
scroll to position [1596, 0]
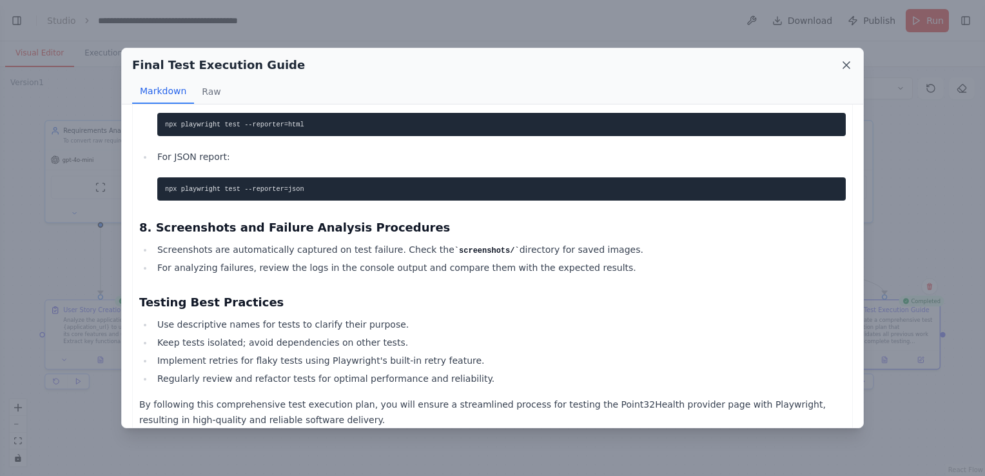
click at [846, 64] on icon at bounding box center [846, 65] width 6 height 6
